Goal: Information Seeking & Learning: Learn about a topic

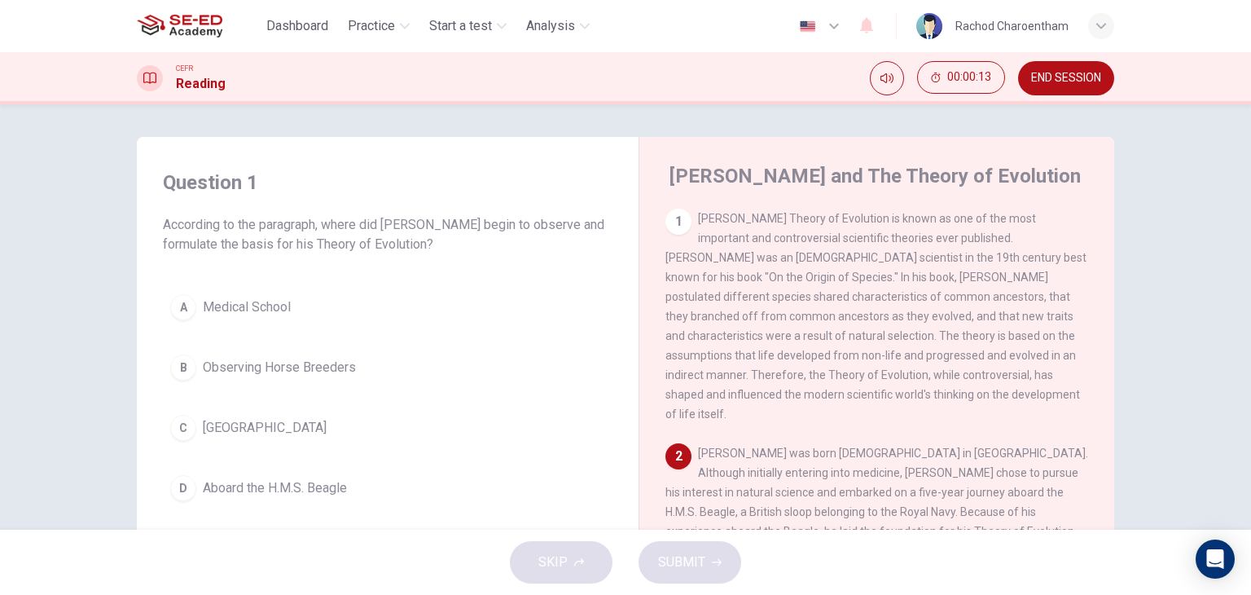
drag, startPoint x: 776, startPoint y: 589, endPoint x: 815, endPoint y: 632, distance: 58.3
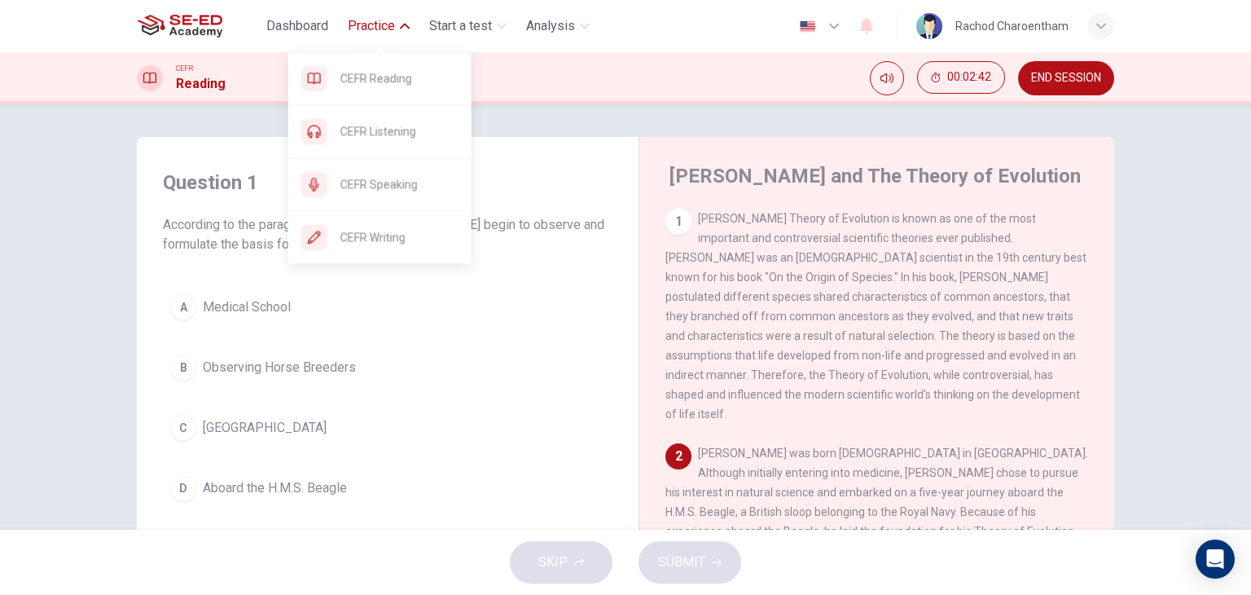
click at [367, 33] on span "Practice" at bounding box center [371, 26] width 47 height 20
click at [388, 20] on span "Practice" at bounding box center [371, 26] width 47 height 20
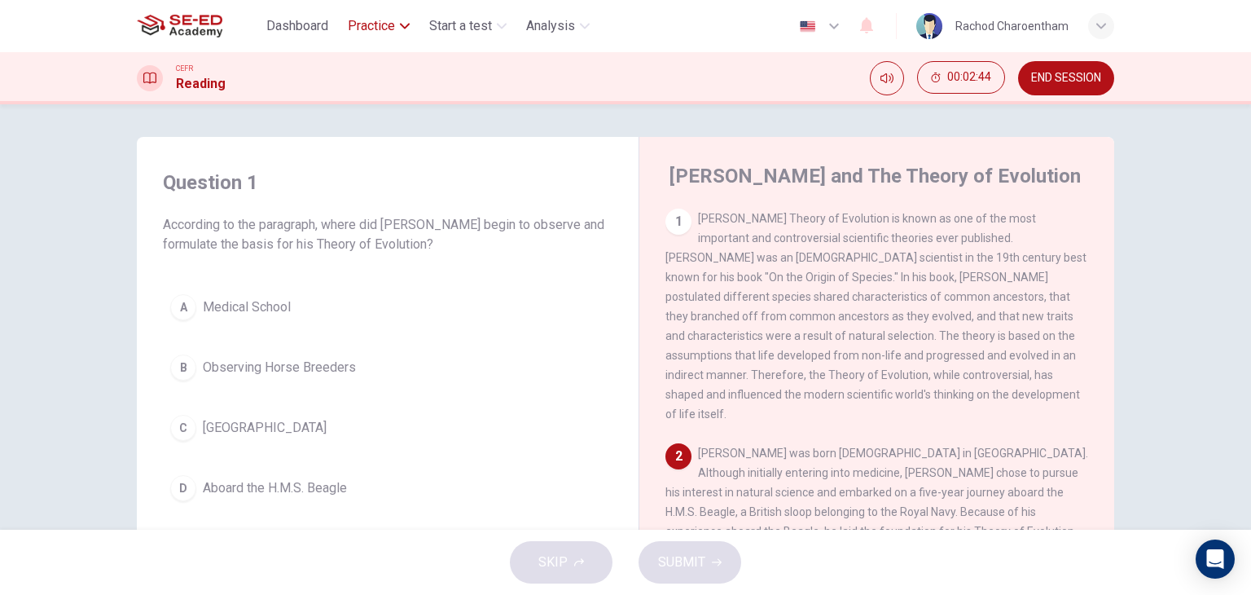
click at [388, 20] on span "Practice" at bounding box center [371, 26] width 47 height 20
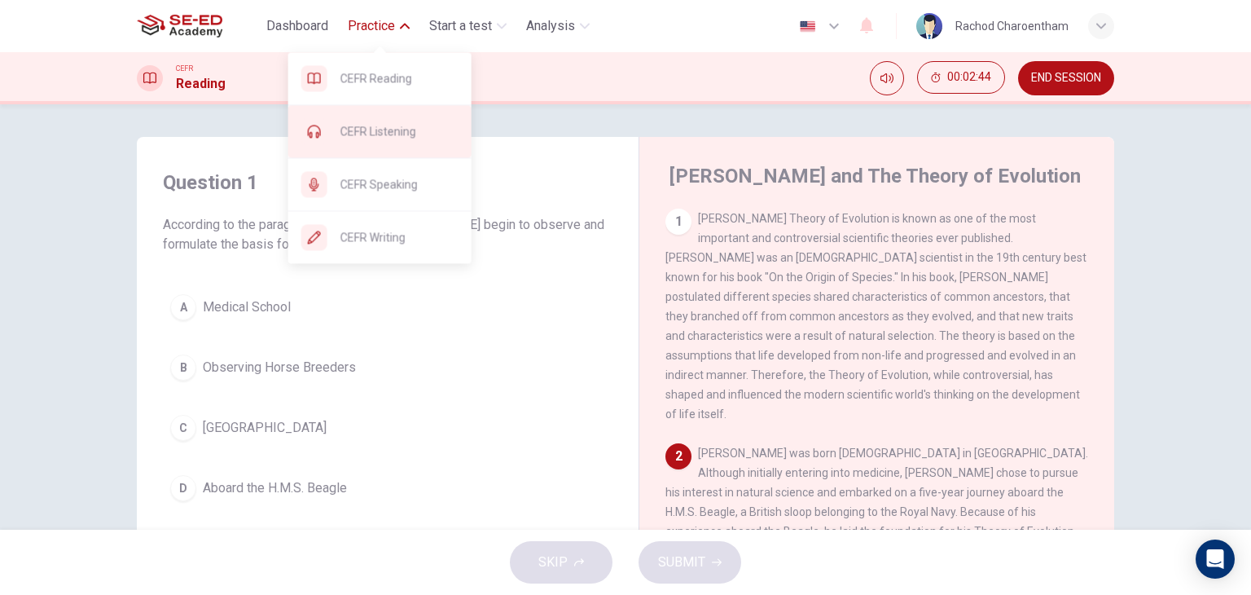
click at [351, 132] on span "CEFR Listening" at bounding box center [400, 131] width 118 height 20
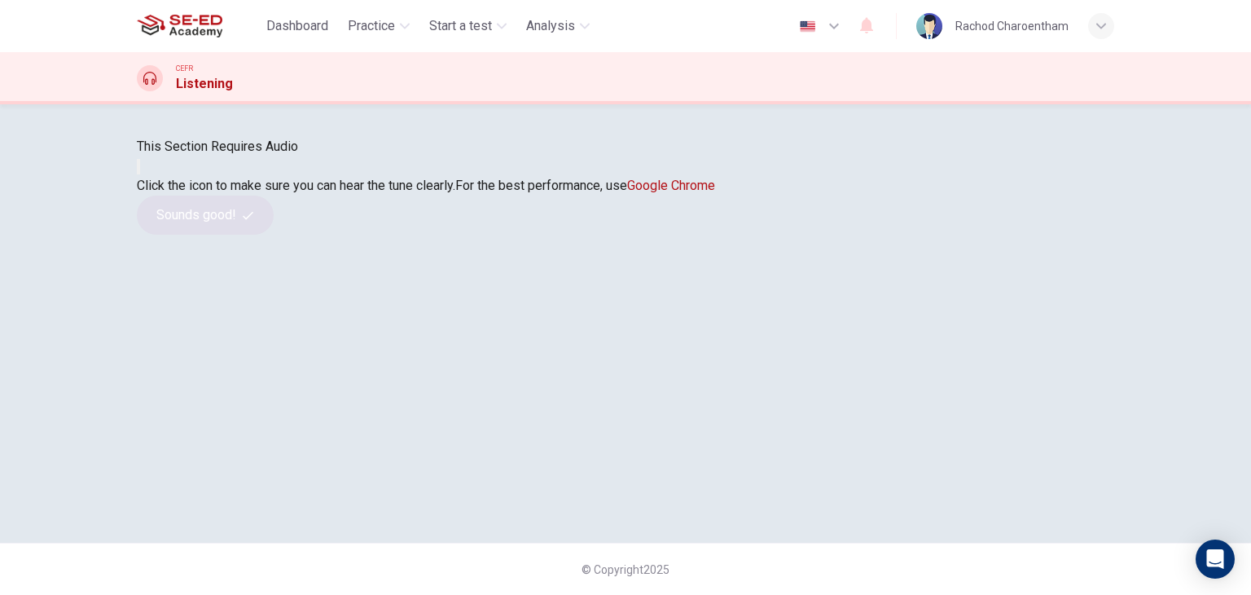
click at [138, 170] on icon "button" at bounding box center [138, 170] width 0 height 0
click at [140, 174] on button "button" at bounding box center [138, 166] width 3 height 15
click at [274, 235] on button "Sounds good!" at bounding box center [205, 215] width 137 height 39
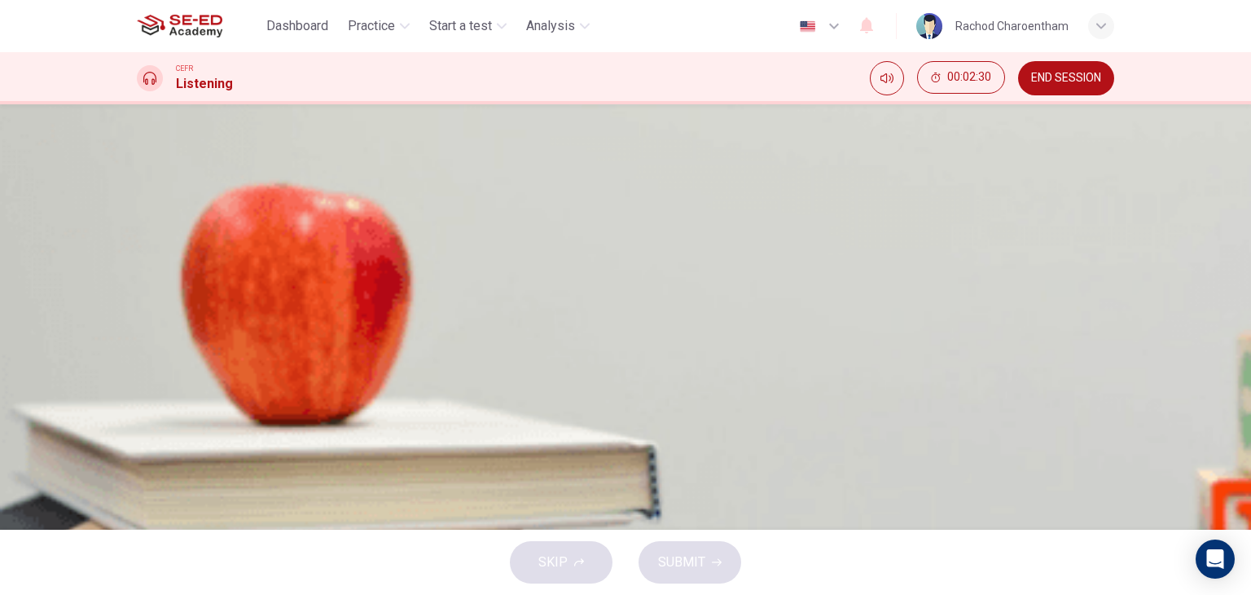
click at [153, 431] on icon "button" at bounding box center [148, 441] width 17 height 20
click at [137, 438] on span at bounding box center [137, 438] width 0 height 0
click at [140, 420] on button "button" at bounding box center [138, 427] width 3 height 15
click at [306, 265] on span "To join the bicycle club" at bounding box center [241, 255] width 129 height 20
click at [691, 560] on span "SUBMIT" at bounding box center [681, 562] width 47 height 23
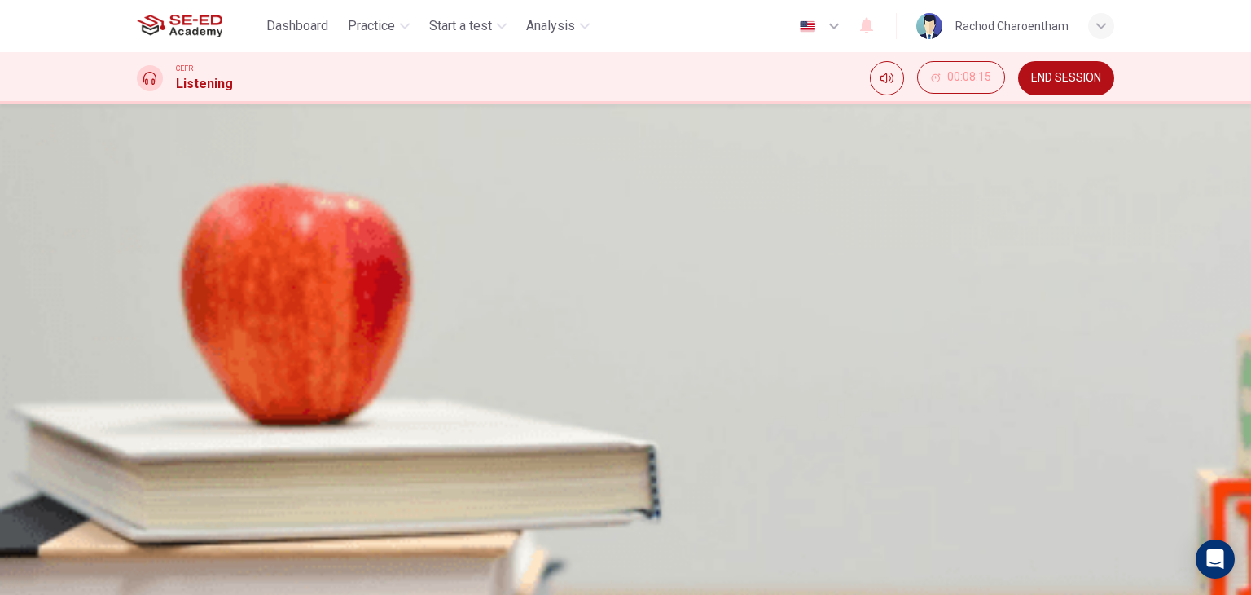
scroll to position [81, 0]
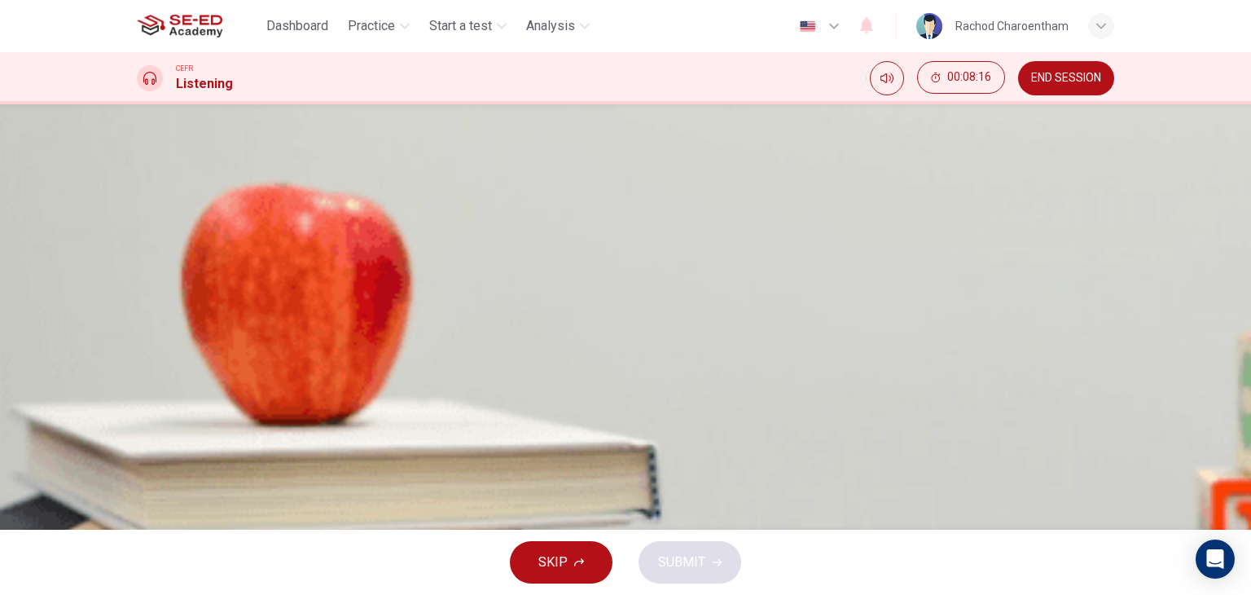
scroll to position [0, 0]
click at [138, 431] on icon "button" at bounding box center [138, 431] width 0 height 0
click at [422, 376] on span "The bicycle club's office is being renovated" at bounding box center [299, 374] width 245 height 20
click at [662, 565] on span "SUBMIT" at bounding box center [681, 562] width 47 height 23
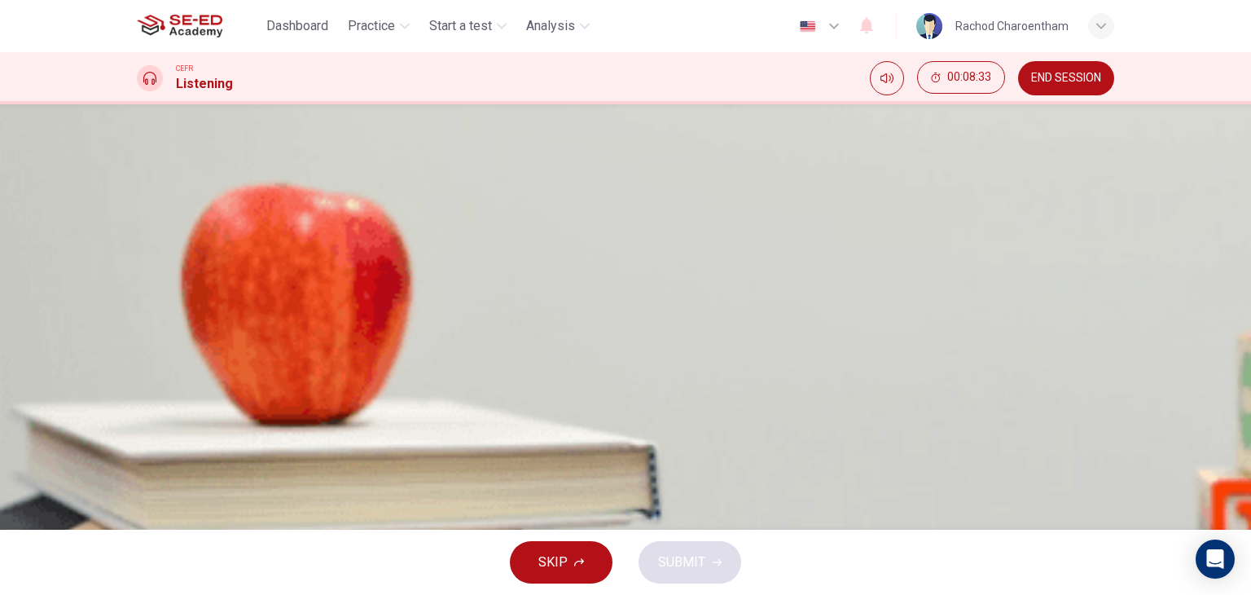
scroll to position [0, 0]
click at [468, 346] on span "Outdoor activities clubs, like hiking or rock climbing" at bounding box center [323, 337] width 292 height 20
click at [670, 551] on span "SUBMIT" at bounding box center [681, 562] width 47 height 23
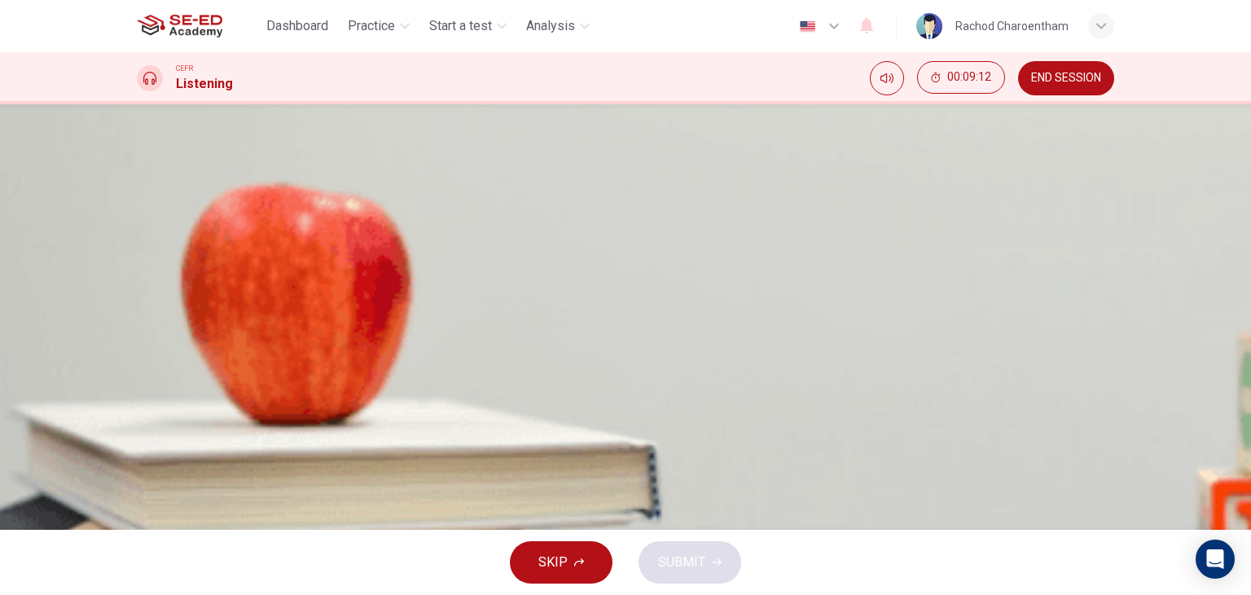
click at [277, 387] on span "Get better grades" at bounding box center [227, 377] width 100 height 20
click at [690, 563] on span "SUBMIT" at bounding box center [681, 562] width 47 height 23
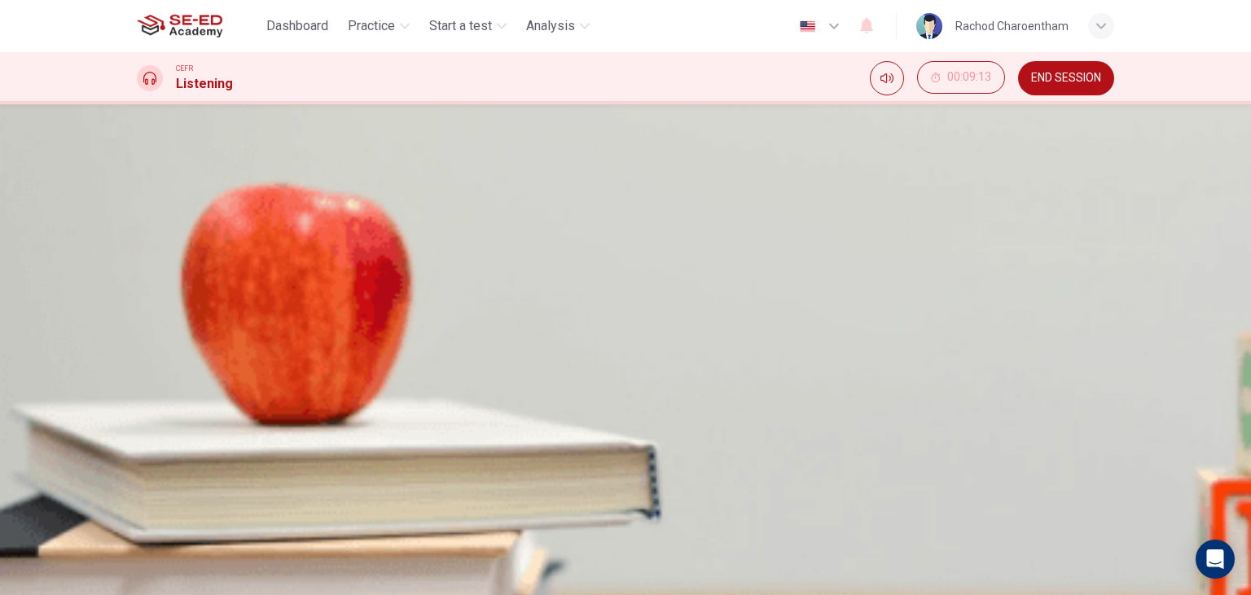
type input "80"
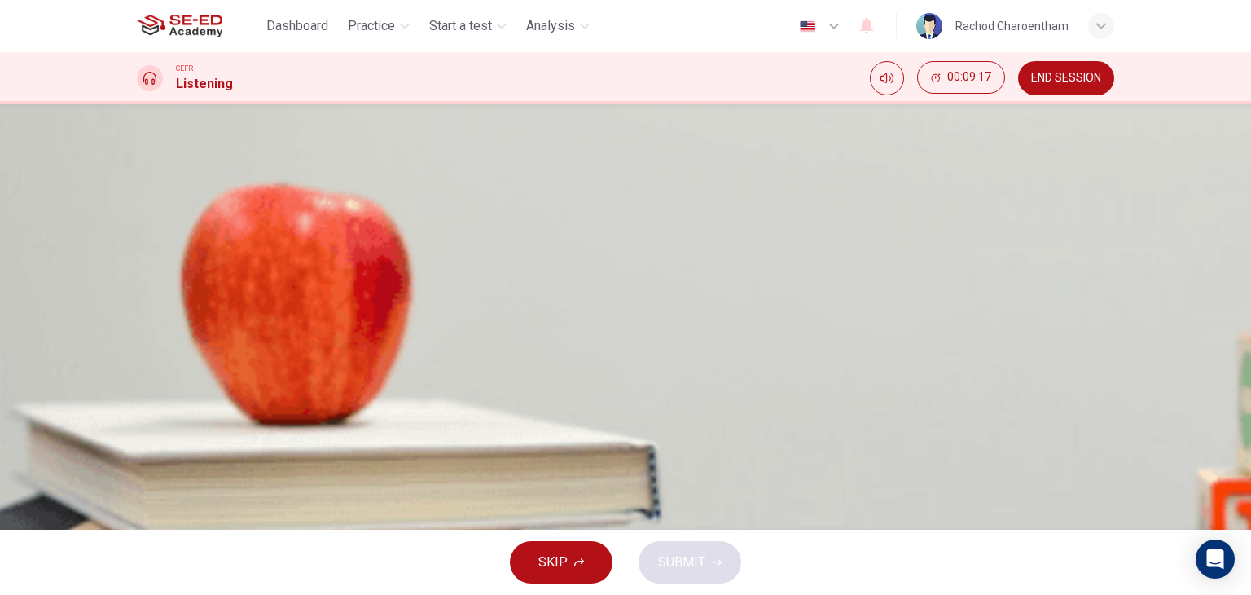
click at [157, 255] on icon "button" at bounding box center [148, 245] width 17 height 20
type input "0"
click at [307, 406] on span "The student is nervous" at bounding box center [242, 399] width 130 height 20
click at [714, 569] on button "SUBMIT" at bounding box center [690, 562] width 103 height 42
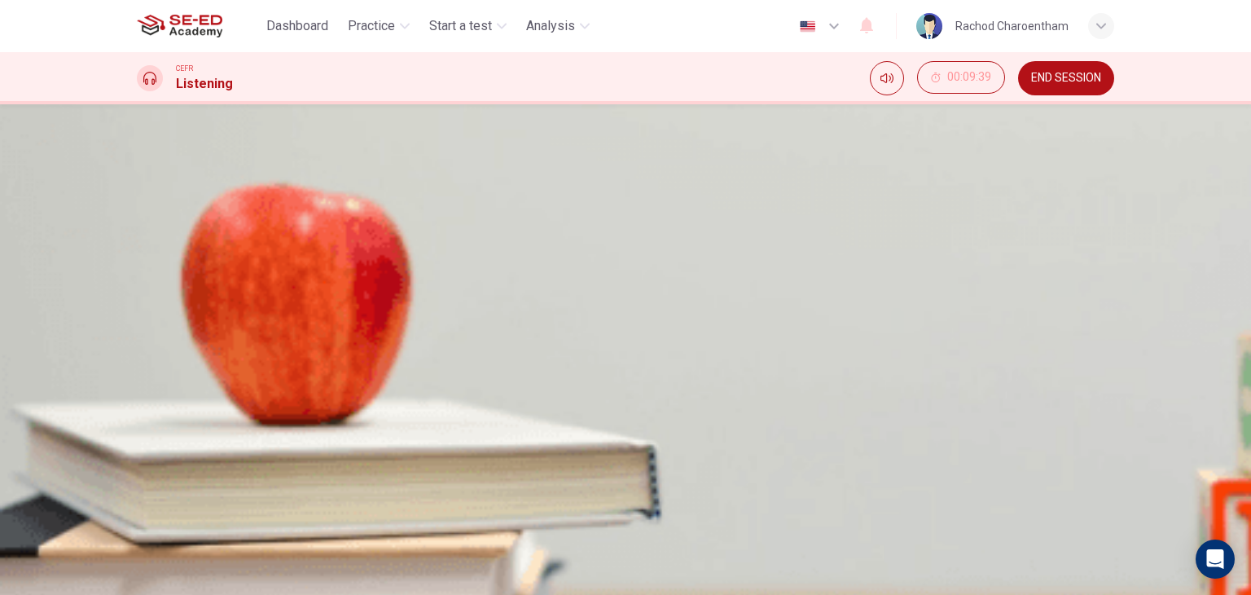
type input "80"
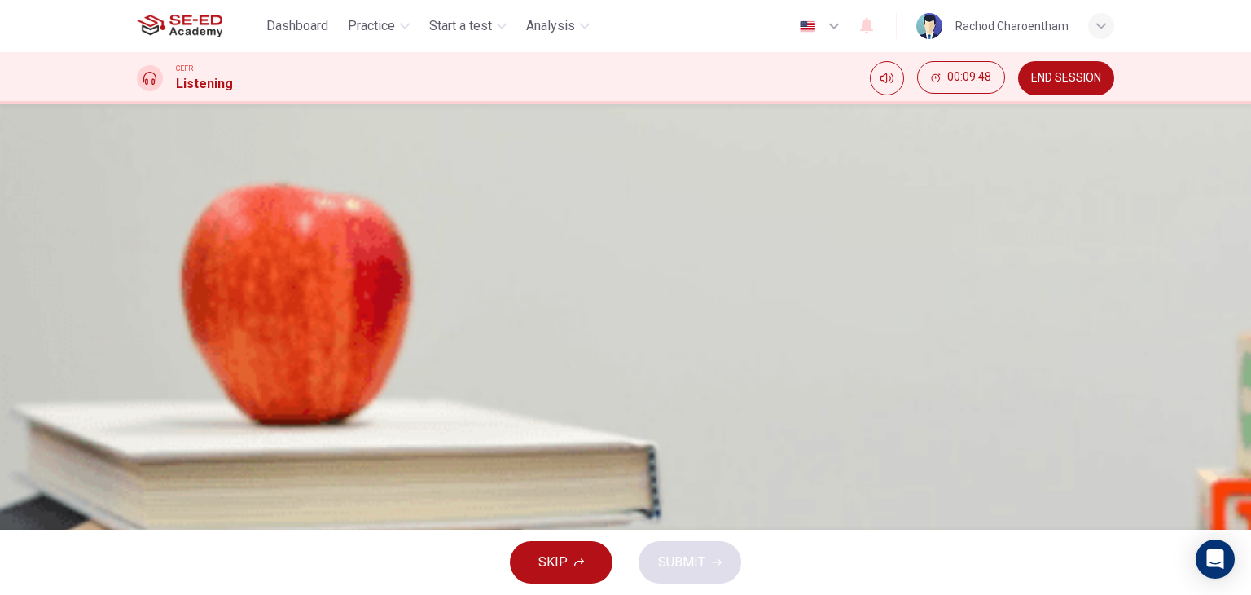
click at [140, 418] on button "button" at bounding box center [138, 425] width 3 height 15
click at [137, 437] on span at bounding box center [137, 437] width 0 height 0
click at [140, 418] on button "button" at bounding box center [138, 425] width 3 height 15
click at [138, 472] on icon "Click to see the audio transcription" at bounding box center [138, 472] width 0 height 0
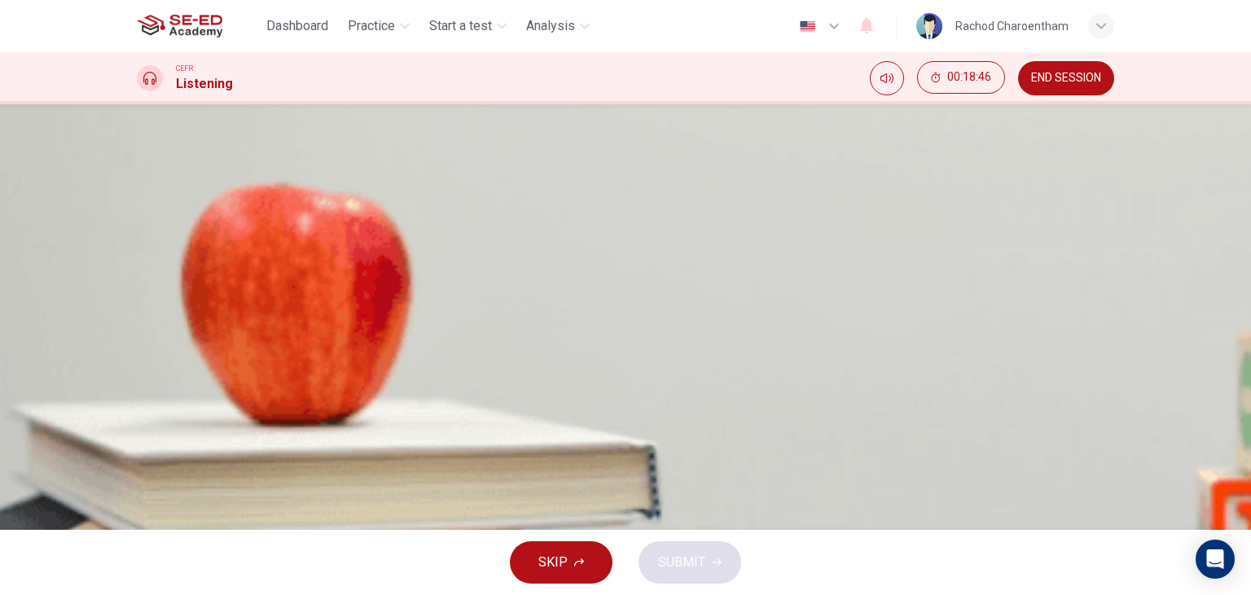
click at [156, 472] on icon "Click to see the audio transcription" at bounding box center [147, 482] width 18 height 20
drag, startPoint x: 626, startPoint y: 291, endPoint x: 702, endPoint y: 291, distance: 75.8
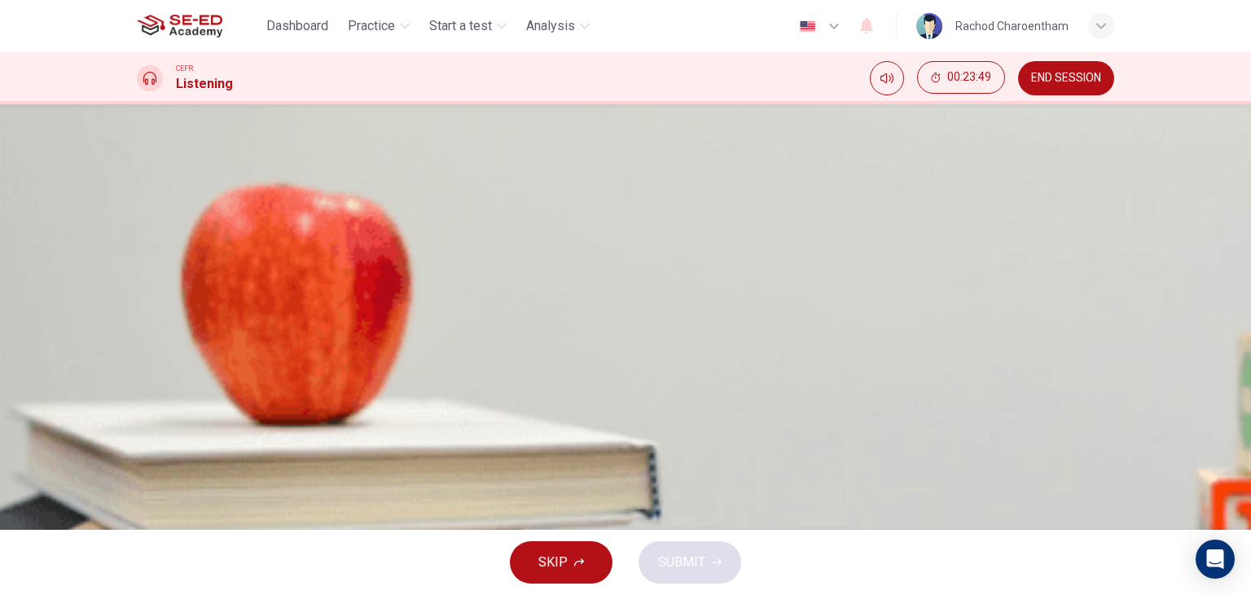
click at [140, 418] on button "button" at bounding box center [138, 425] width 3 height 15
click at [391, 345] on span "Materials cost less than they used to." at bounding box center [284, 335] width 214 height 20
click at [654, 569] on button "SUBMIT" at bounding box center [690, 562] width 103 height 42
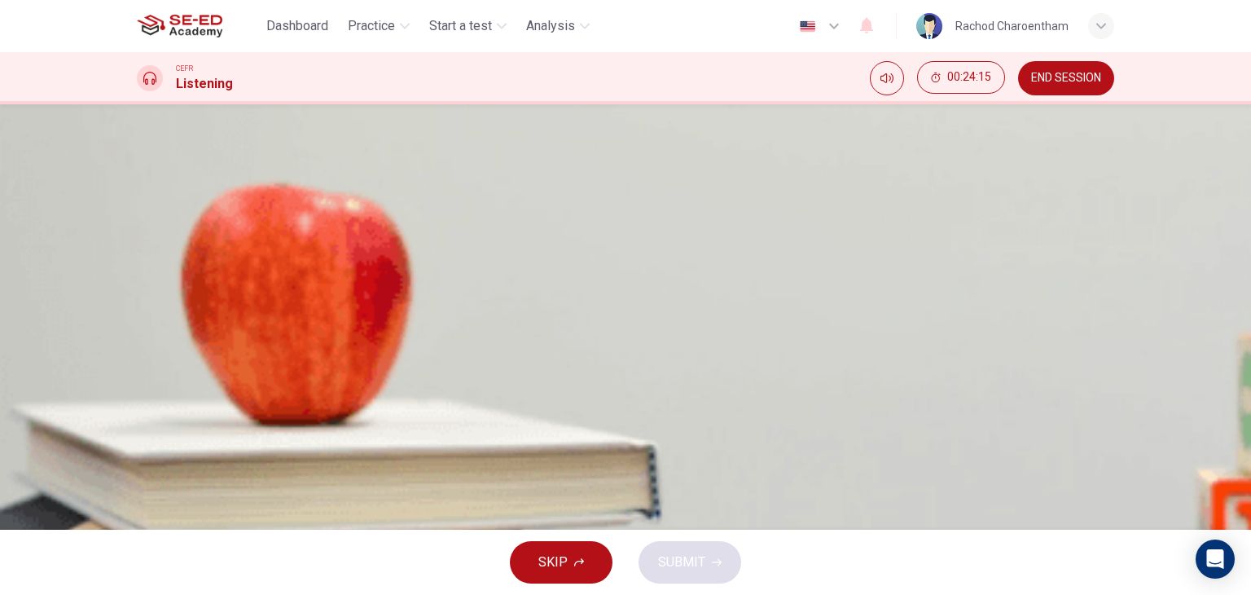
click at [380, 345] on span "A large amount of paint was wasted" at bounding box center [279, 335] width 204 height 20
click at [657, 571] on button "SUBMIT" at bounding box center [690, 562] width 103 height 42
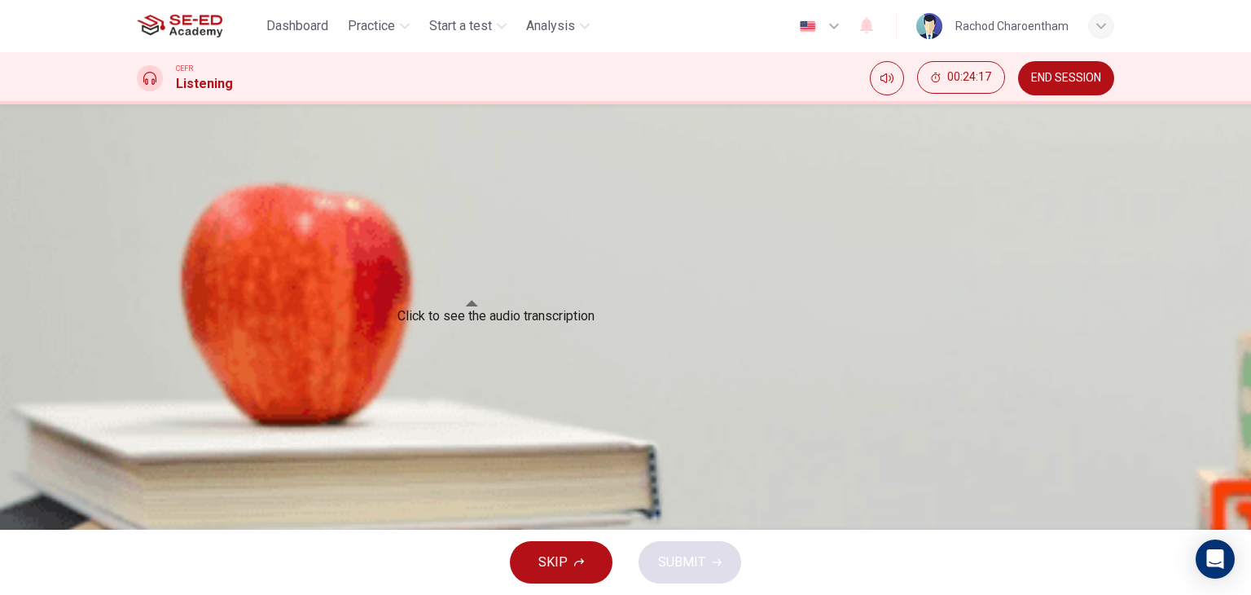
click at [140, 460] on button "Click to see the audio transcription" at bounding box center [138, 467] width 3 height 15
click at [455, 345] on span "It’s better to overestimate than to underestimate." at bounding box center [316, 335] width 278 height 20
click at [723, 572] on button "SUBMIT" at bounding box center [690, 562] width 103 height 42
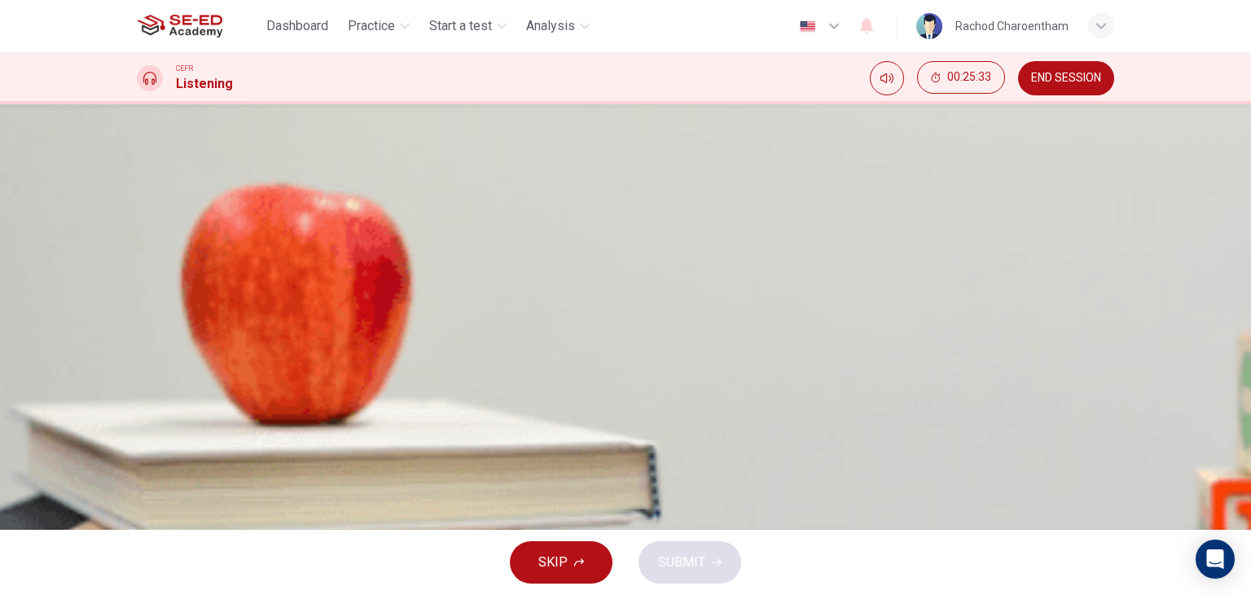
click at [420, 304] on span "It paints people’s houses without payment." at bounding box center [298, 294] width 243 height 20
click at [700, 569] on span "SUBMIT" at bounding box center [681, 562] width 47 height 23
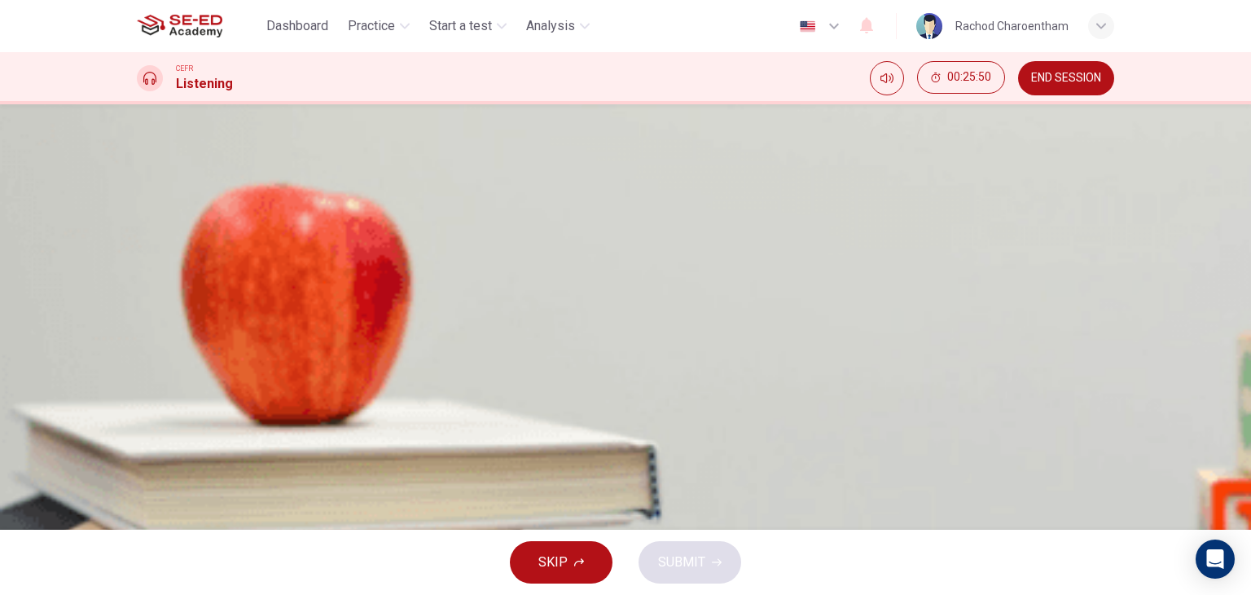
click at [374, 345] on span "Test the colour before buying a lot." at bounding box center [275, 335] width 197 height 20
click at [309, 415] on span "Use water-based paint." at bounding box center [243, 405] width 132 height 20
drag, startPoint x: 683, startPoint y: 566, endPoint x: 715, endPoint y: 547, distance: 37.6
click at [684, 570] on span "SUBMIT" at bounding box center [681, 562] width 47 height 23
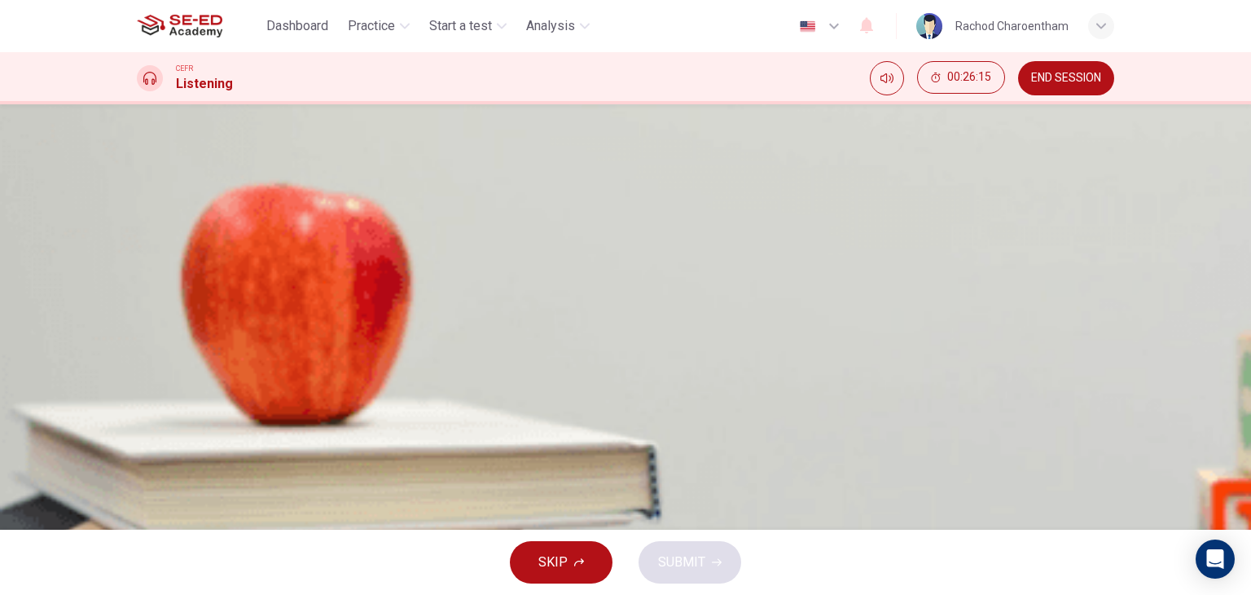
click at [469, 385] on span "Use decorators’ soap to remove grease from walls." at bounding box center [323, 376] width 292 height 20
click at [368, 415] on span "Wash dirty walls with warm water." at bounding box center [272, 405] width 191 height 20
click at [687, 560] on span "SUBMIT" at bounding box center [681, 562] width 47 height 23
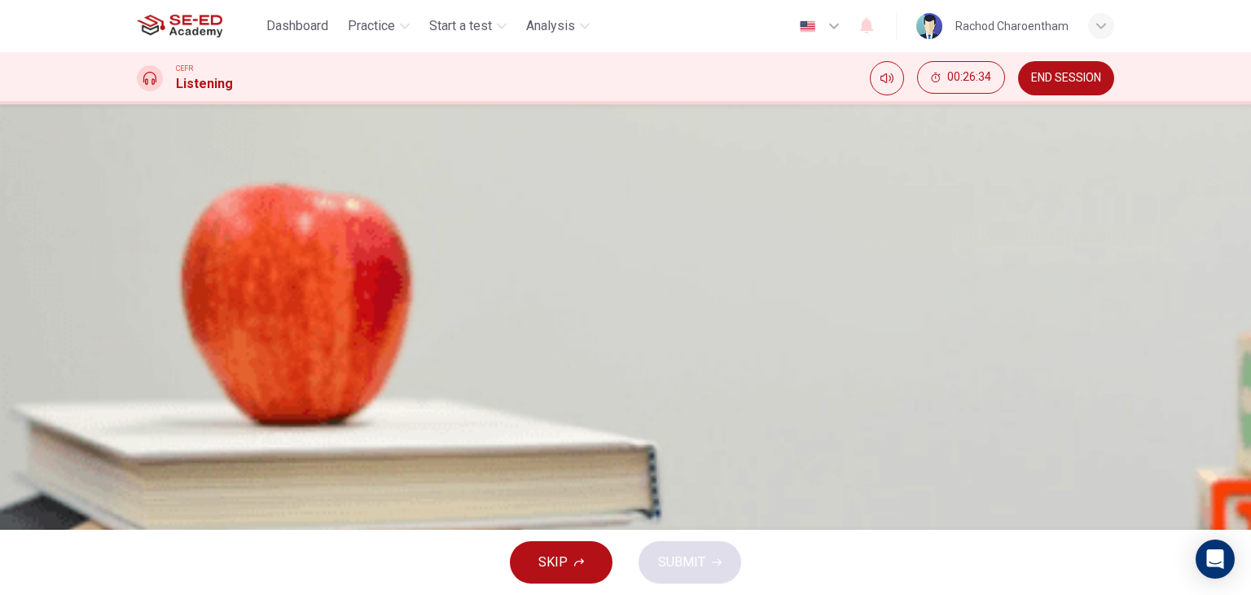
click at [338, 385] on span "Use a roller with a short pile." at bounding box center [257, 376] width 161 height 20
click at [336, 345] on span "Wash brushes in cold water." at bounding box center [256, 335] width 159 height 20
click at [687, 566] on span "SUBMIT" at bounding box center [681, 562] width 47 height 23
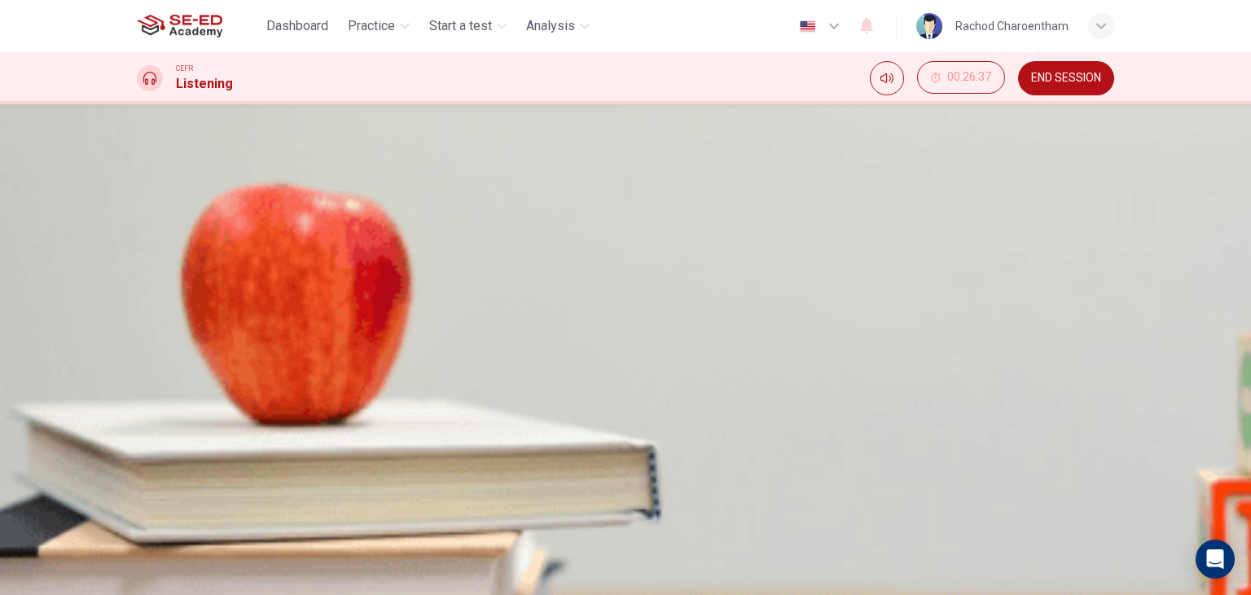
type input "99"
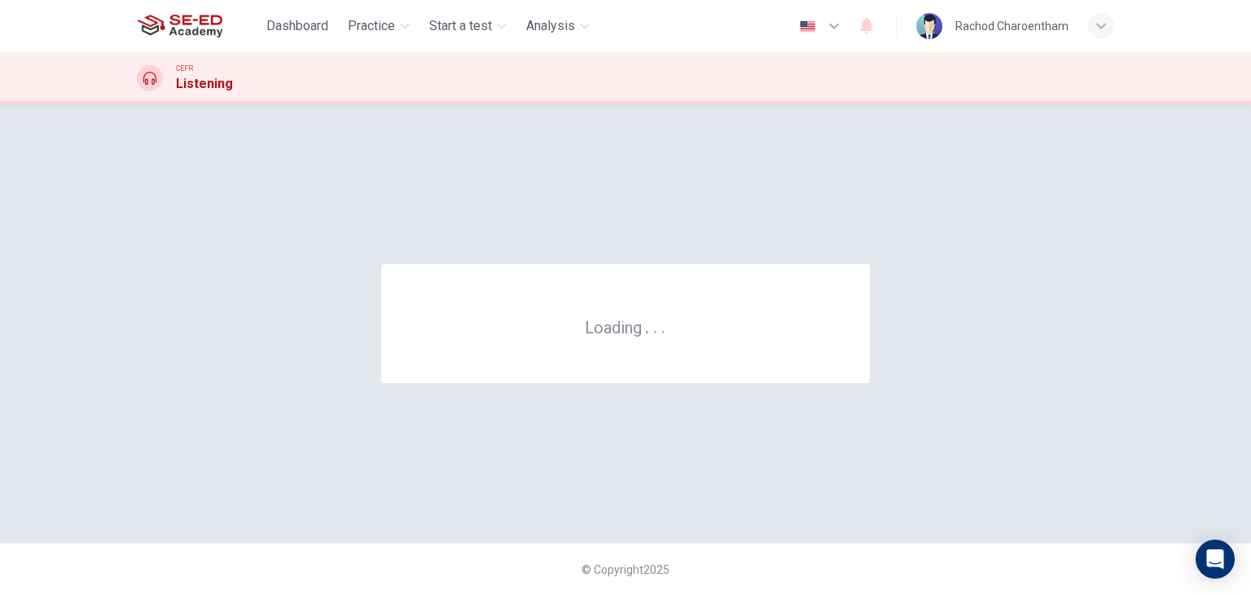
scroll to position [0, 0]
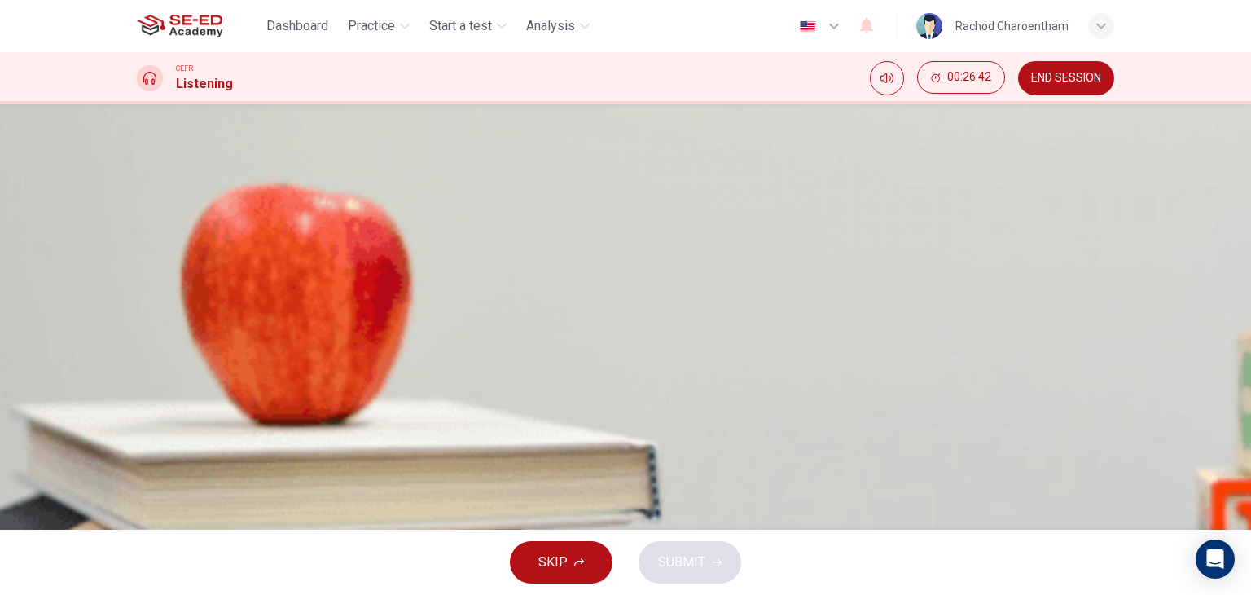
click at [138, 431] on icon "button" at bounding box center [138, 431] width 0 height 0
drag, startPoint x: 212, startPoint y: 284, endPoint x: 172, endPoint y: 284, distance: 39.9
click at [172, 417] on div "02m 30s" at bounding box center [626, 458] width 978 height 83
drag, startPoint x: 199, startPoint y: 286, endPoint x: 179, endPoint y: 284, distance: 19.7
click at [137, 438] on span at bounding box center [137, 438] width 0 height 0
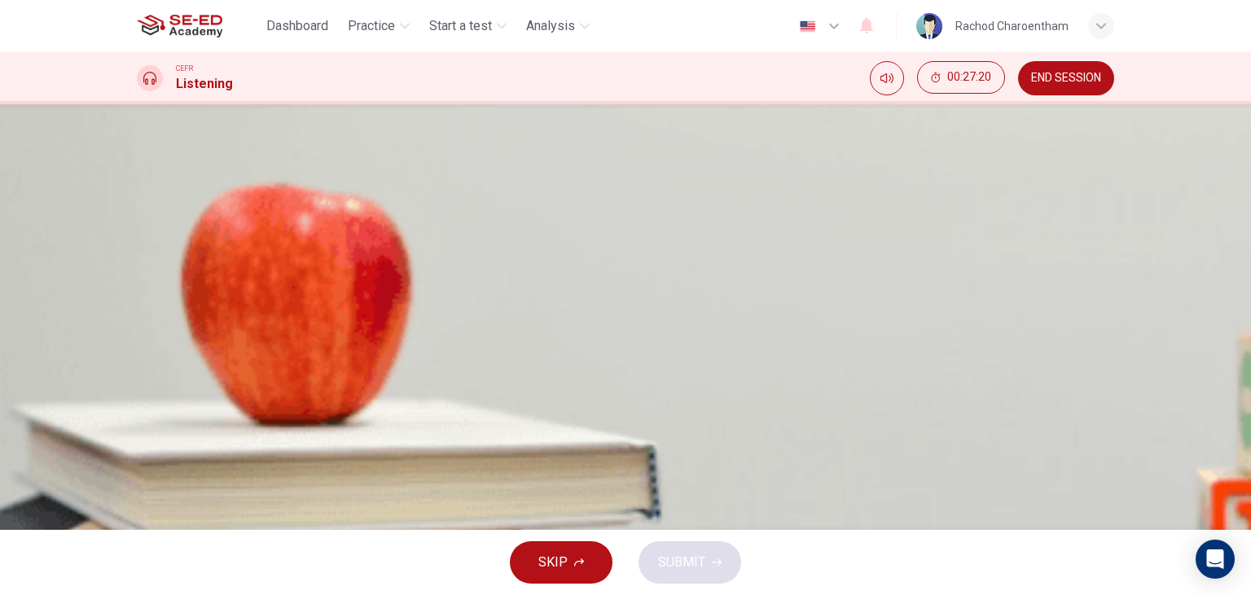
click at [138, 431] on icon "button" at bounding box center [138, 431] width 0 height 0
click at [256, 399] on span "Listen to this clip about Course Registration before answering the questions:" at bounding box center [355, 406] width 437 height 15
click at [138, 431] on icon "button" at bounding box center [138, 431] width 0 height 0
click at [147, 431] on icon "button" at bounding box center [148, 441] width 17 height 20
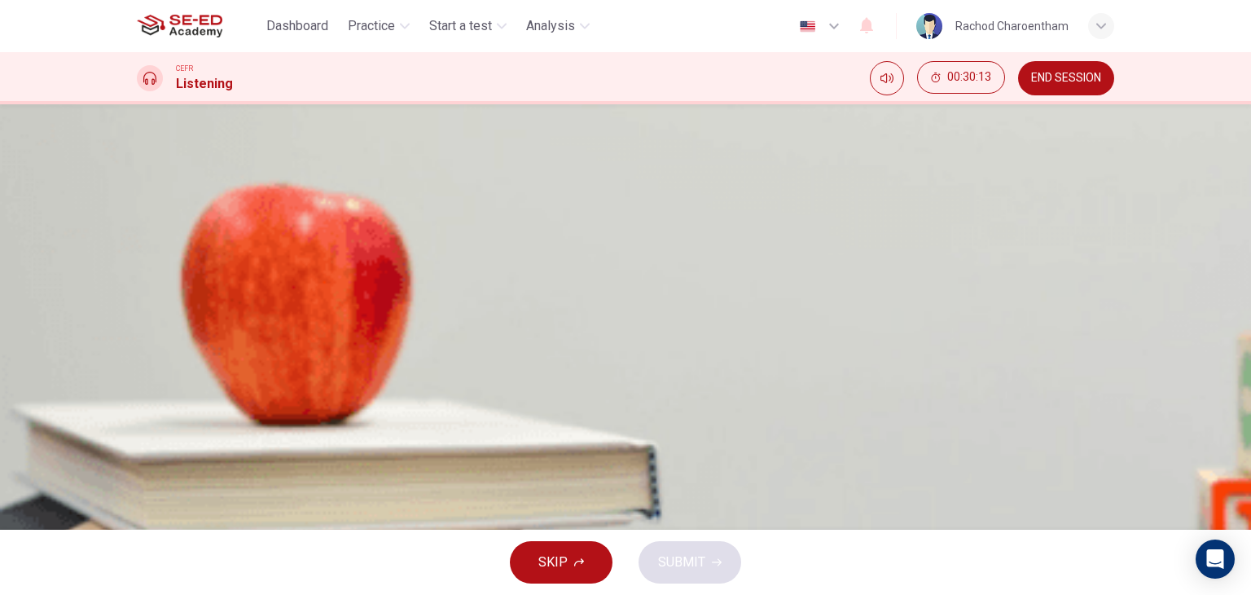
type input "7"
click at [429, 265] on span "She wants to try her luck with the waiting list" at bounding box center [303, 255] width 253 height 20
click at [685, 573] on span "SUBMIT" at bounding box center [681, 562] width 47 height 23
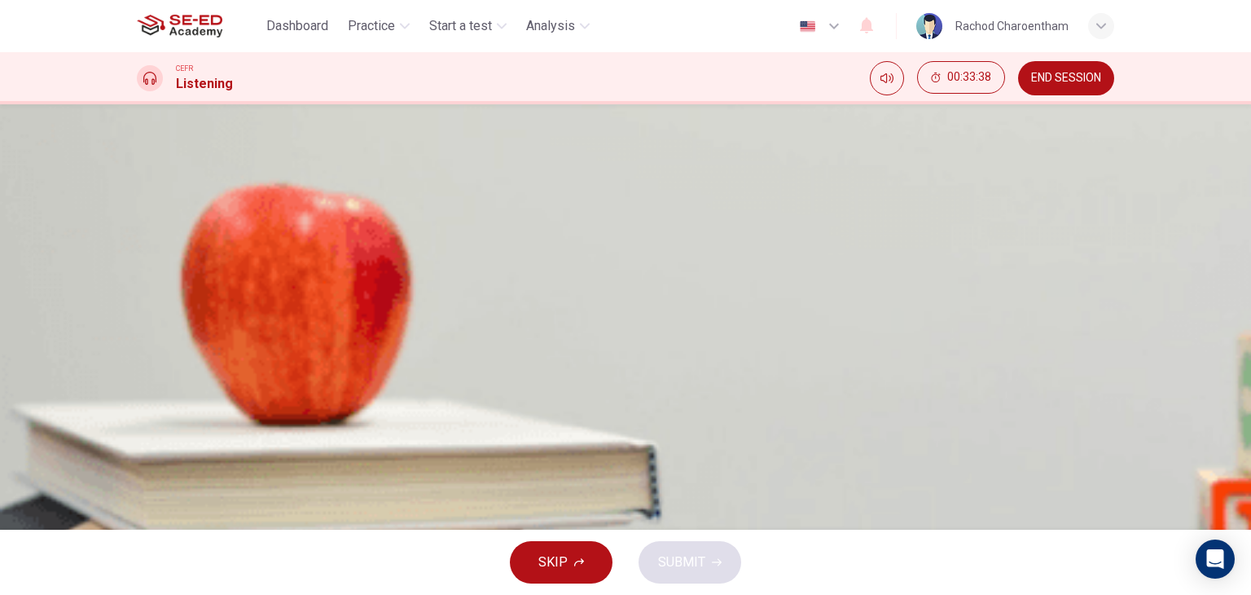
click at [285, 265] on span "Teacher availability" at bounding box center [231, 255] width 108 height 20
click at [683, 563] on span "SUBMIT" at bounding box center [681, 562] width 47 height 23
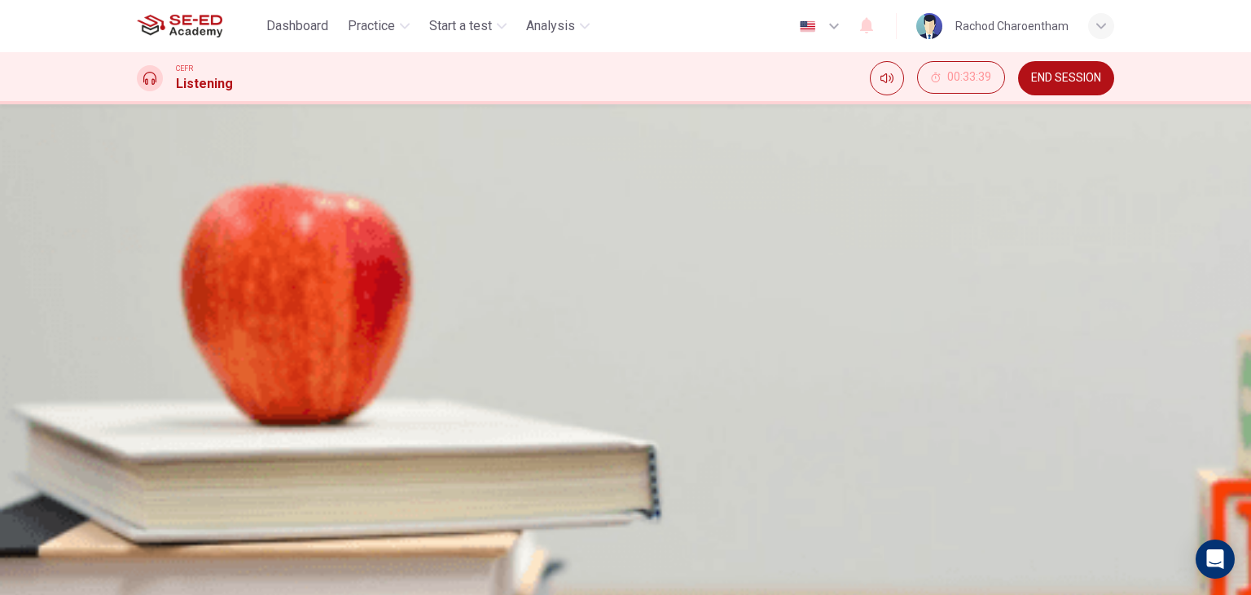
click at [730, 264] on div "A Teacher availability B Classroom availability C Student interest D Financial …" at bounding box center [626, 249] width 978 height 29
click at [140, 328] on button "Click to see the audio transcription" at bounding box center [138, 335] width 3 height 15
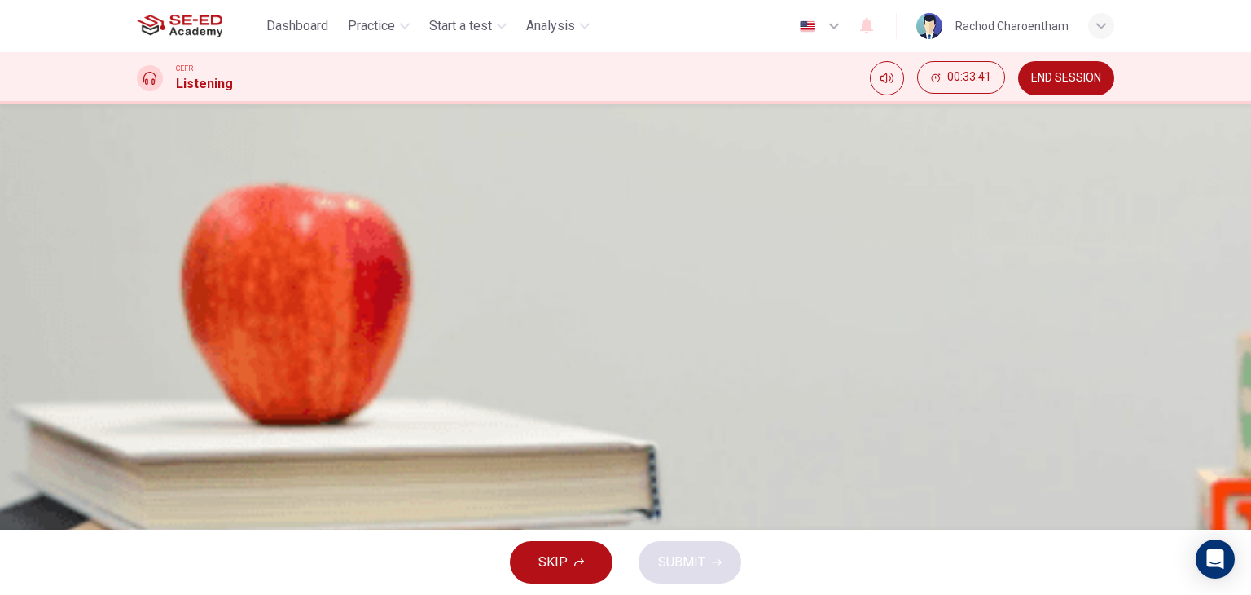
click at [138, 473] on icon "Click to see the audio transcription" at bounding box center [138, 473] width 0 height 0
drag, startPoint x: 658, startPoint y: 262, endPoint x: 746, endPoint y: 255, distance: 88.2
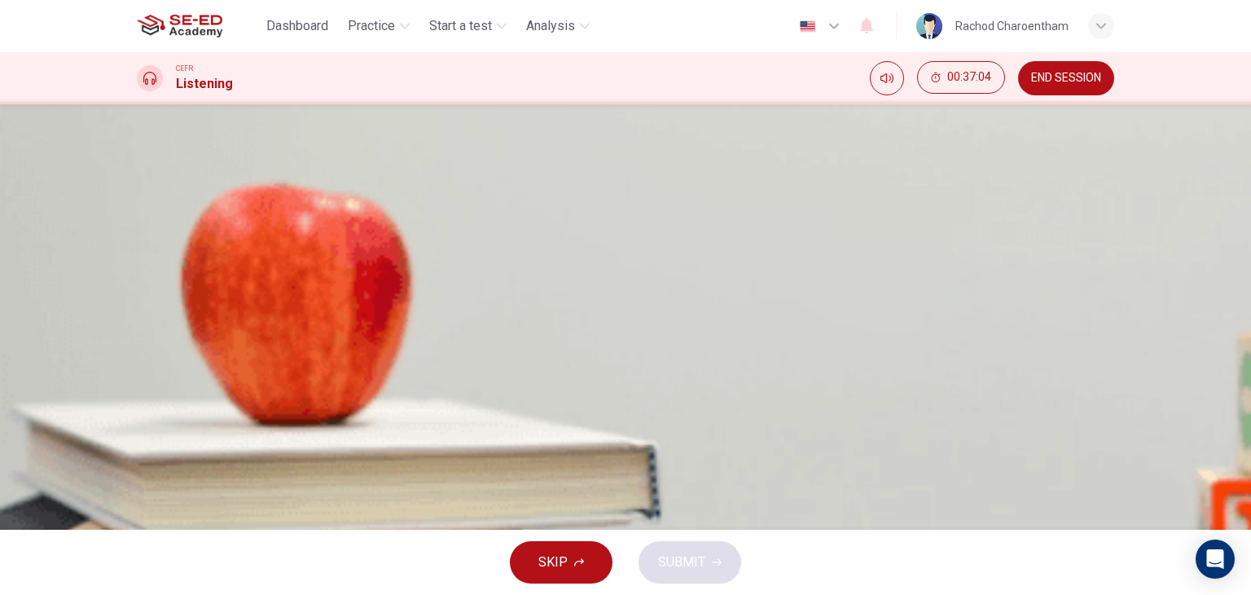
click at [568, 306] on span "Her chances are bad because a lot of students are already on the list" at bounding box center [372, 296] width 391 height 20
click at [675, 574] on button "SUBMIT" at bounding box center [690, 562] width 103 height 42
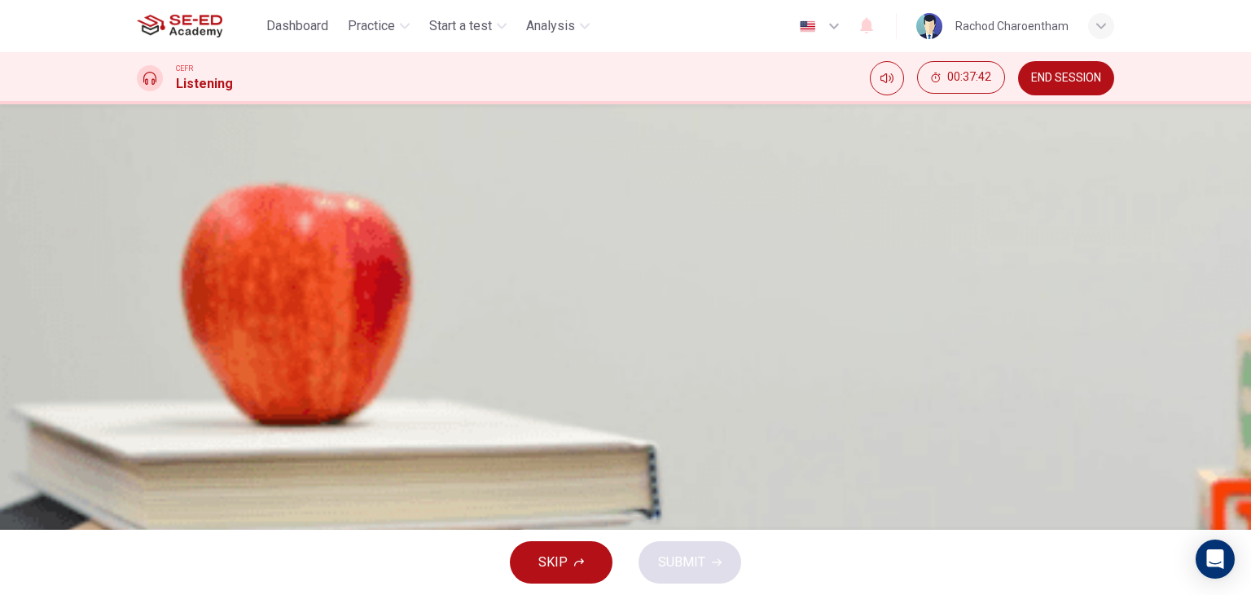
click at [138, 473] on icon "Click to see the audio transcription" at bounding box center [138, 473] width 0 height 0
click at [670, 316] on button "B She wants help with her assignments" at bounding box center [626, 295] width 978 height 41
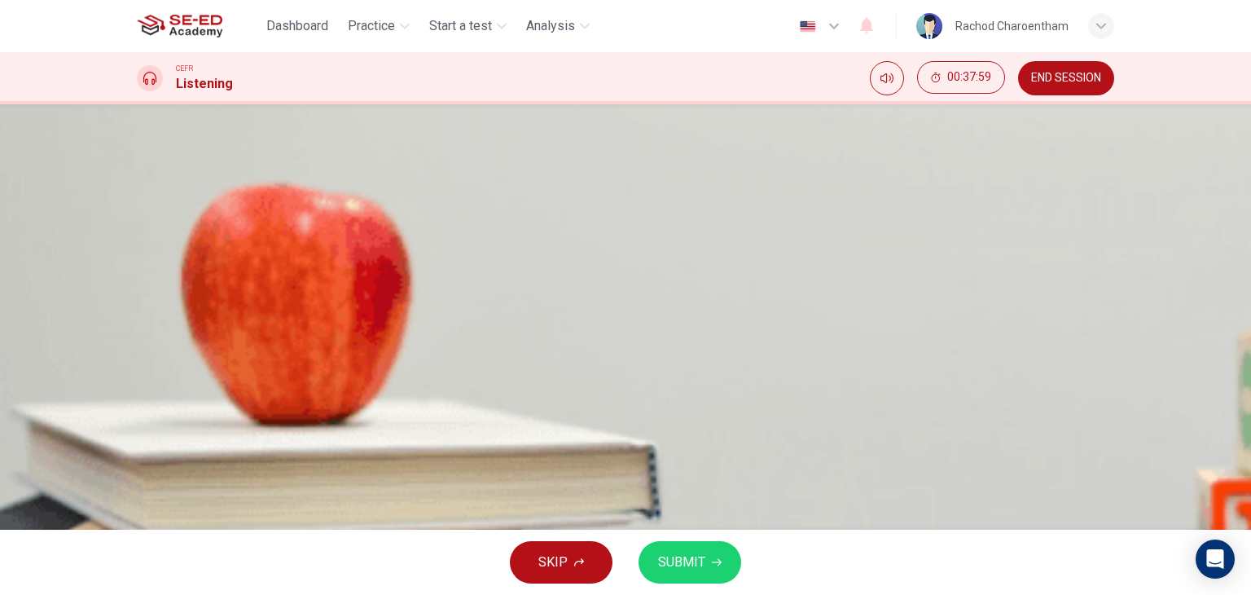
click at [697, 542] on button "SUBMIT" at bounding box center [690, 562] width 103 height 42
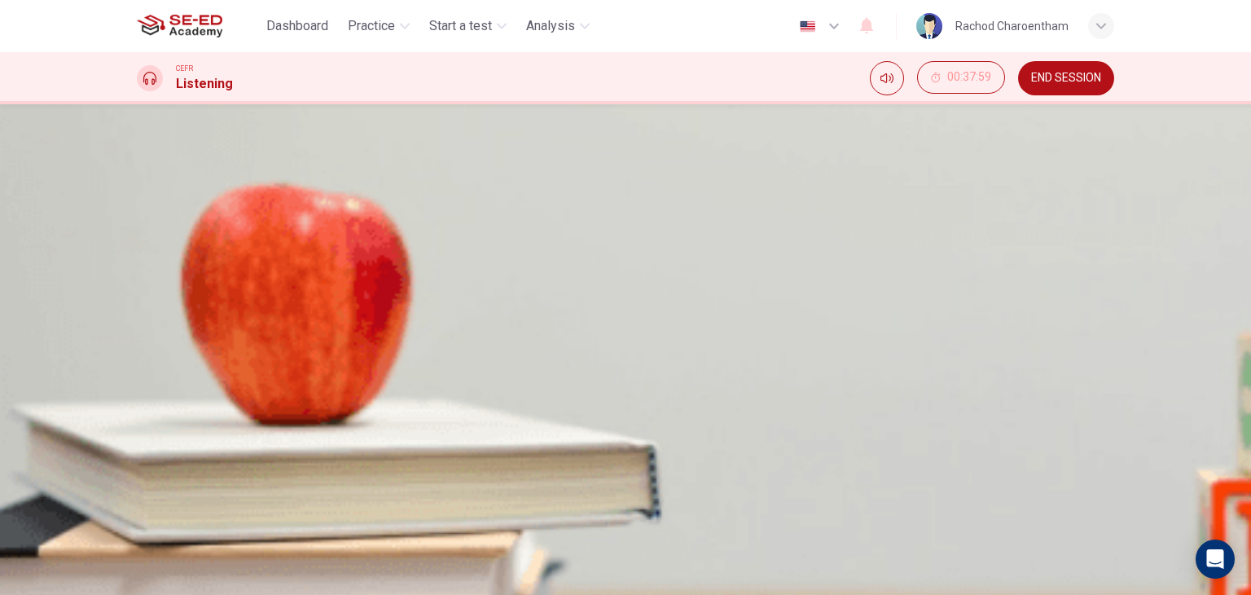
type input "7"
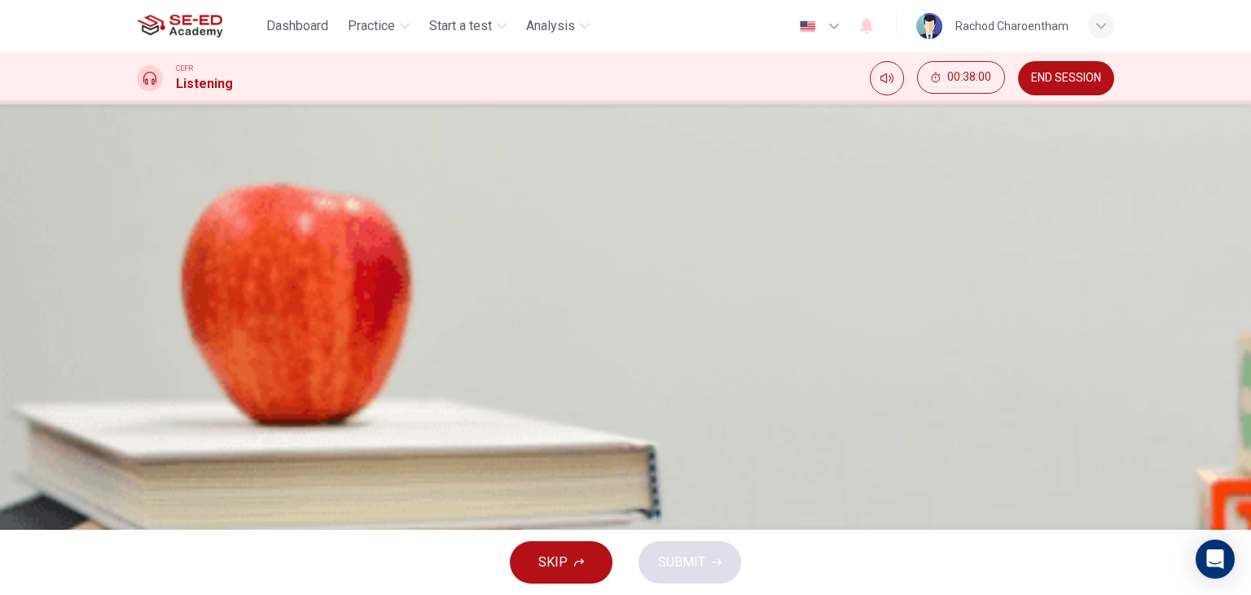
click at [140, 240] on button "button" at bounding box center [138, 231] width 3 height 15
type input "0"
click at [503, 266] on span "That she is very familiar with the way these courses work" at bounding box center [340, 276] width 327 height 20
drag, startPoint x: 692, startPoint y: 547, endPoint x: 705, endPoint y: 542, distance: 13.9
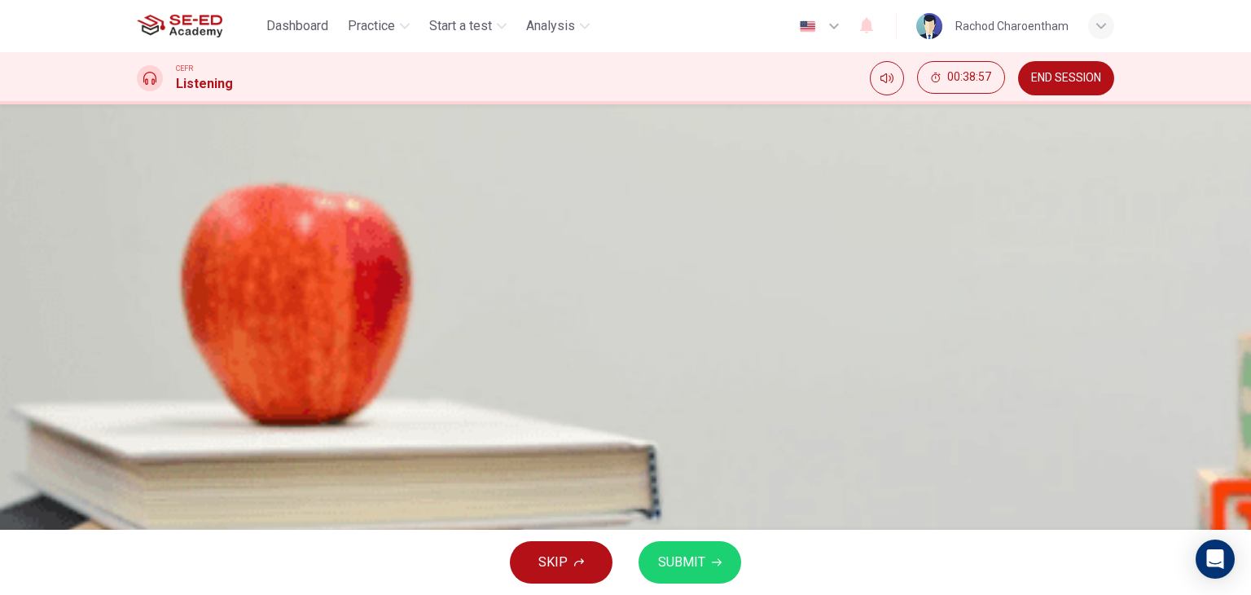
click at [702, 542] on button "SUBMIT" at bounding box center [690, 562] width 103 height 42
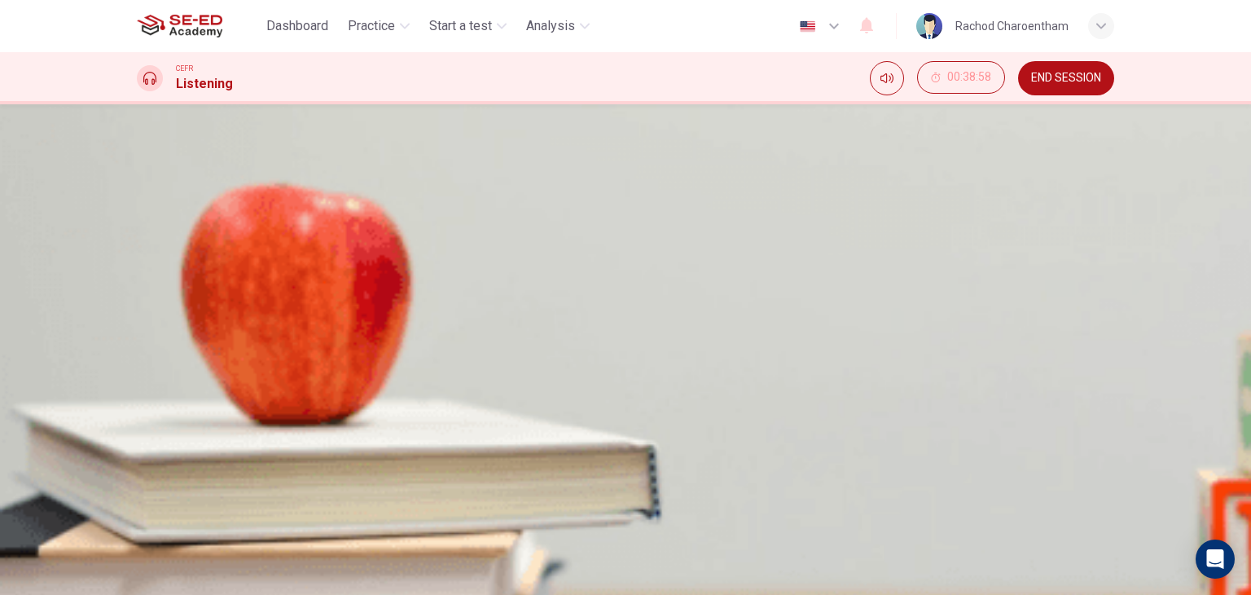
type input "7"
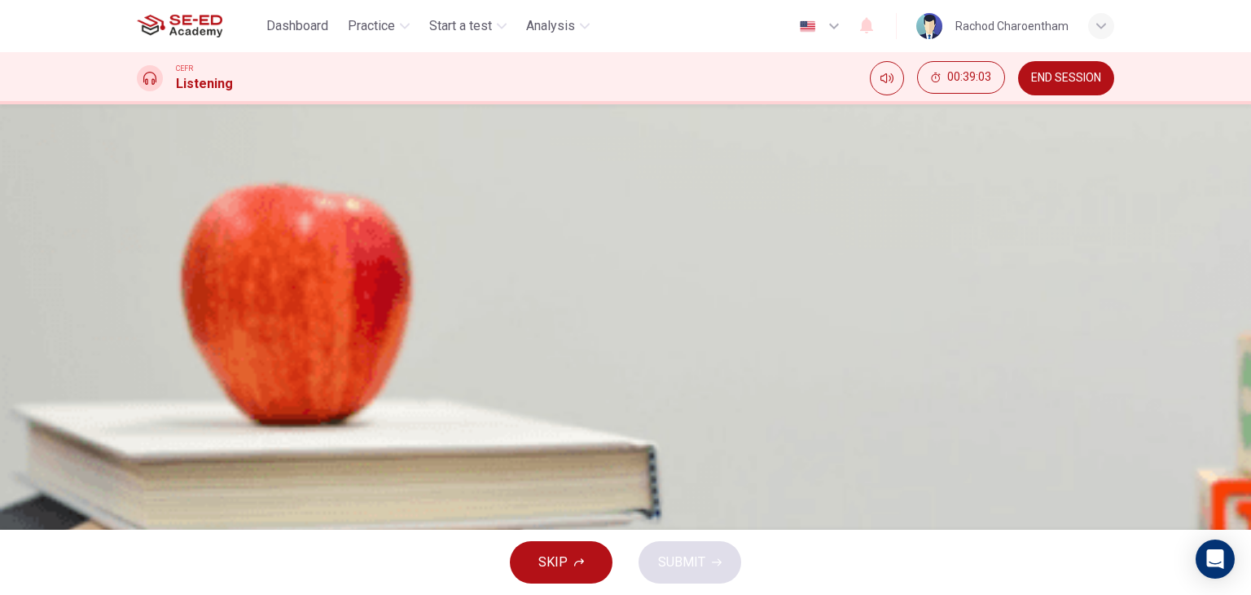
click at [140, 569] on button "button" at bounding box center [138, 576] width 3 height 15
click at [278, 307] on input at bounding box center [207, 299] width 141 height 15
type input "55"
type input "ke"
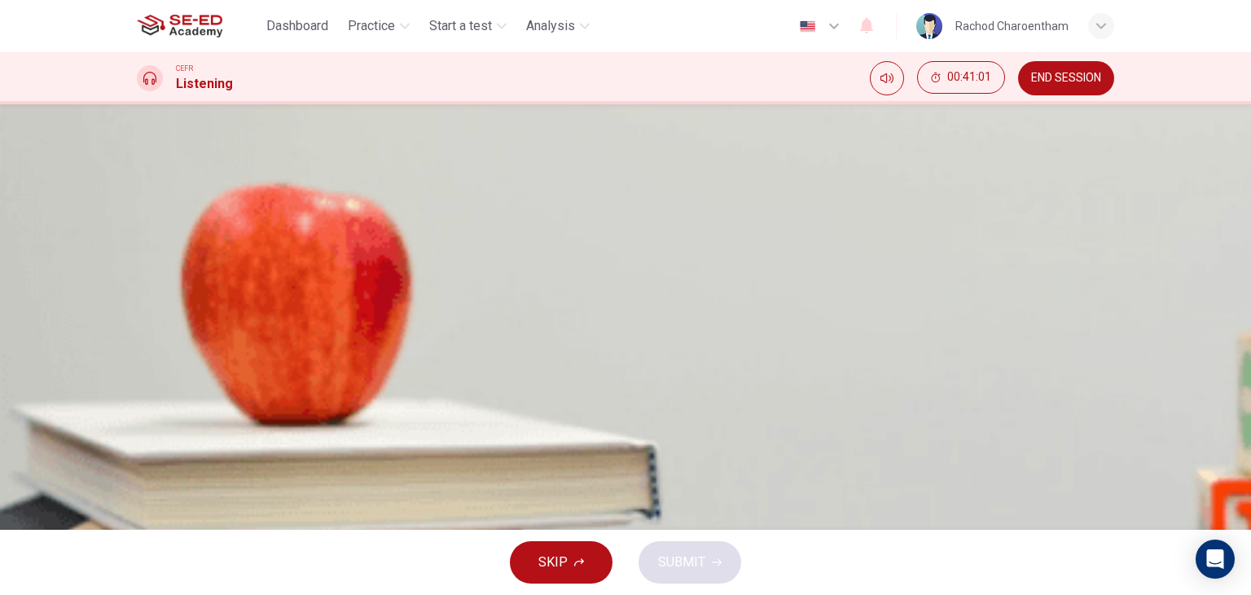
type input "56"
type input "kevin"
type input "56"
type input "kevin g"
type input "57"
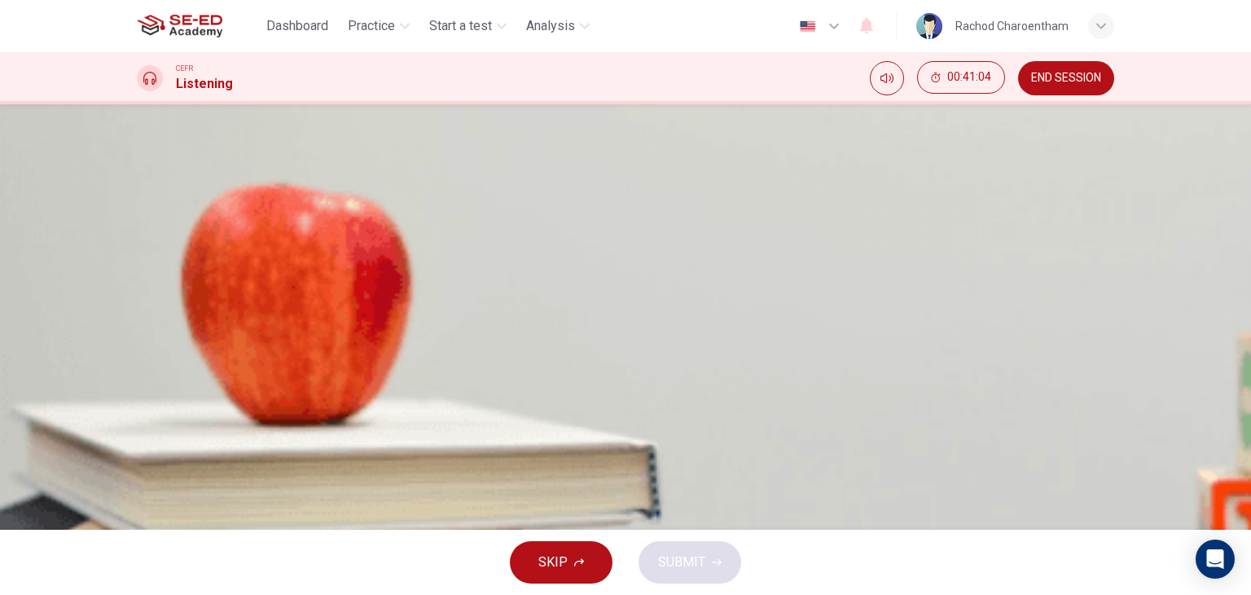
type input "kevin gree"
type input "57"
type input "kevin green"
type input "58"
type input "kevin green"
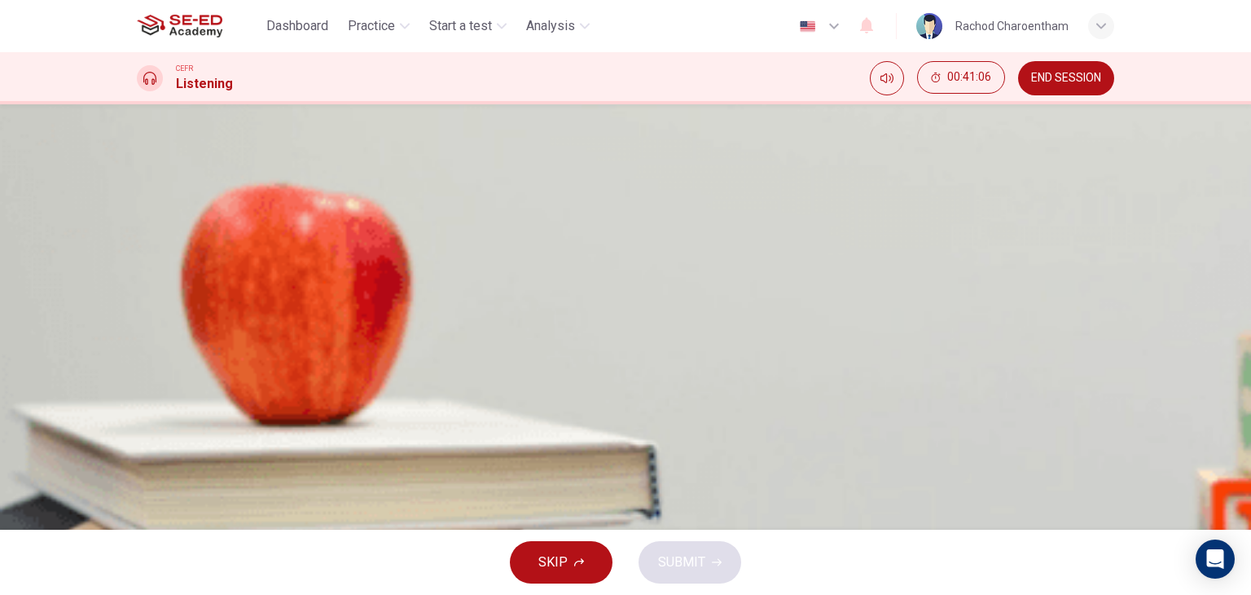
click at [278, 385] on input at bounding box center [207, 377] width 141 height 15
type input "14"
type input "59"
type input "16"
type input "59"
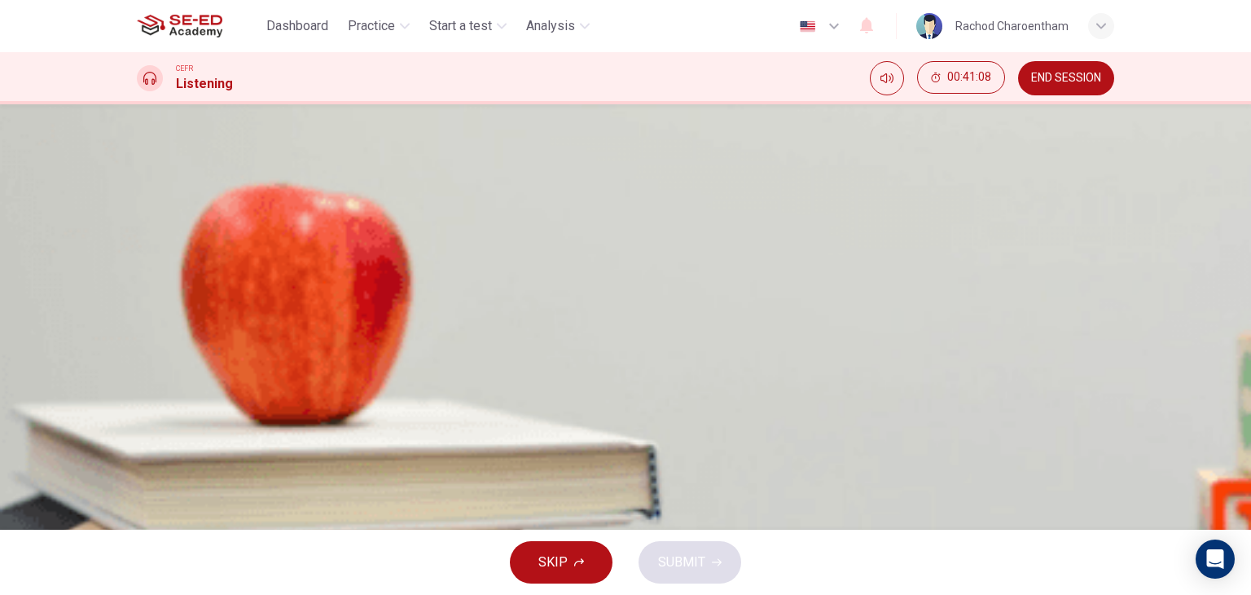
type input "16c"
type input "60"
type input "16c"
click at [278, 429] on input at bounding box center [207, 436] width 141 height 15
type input "61"
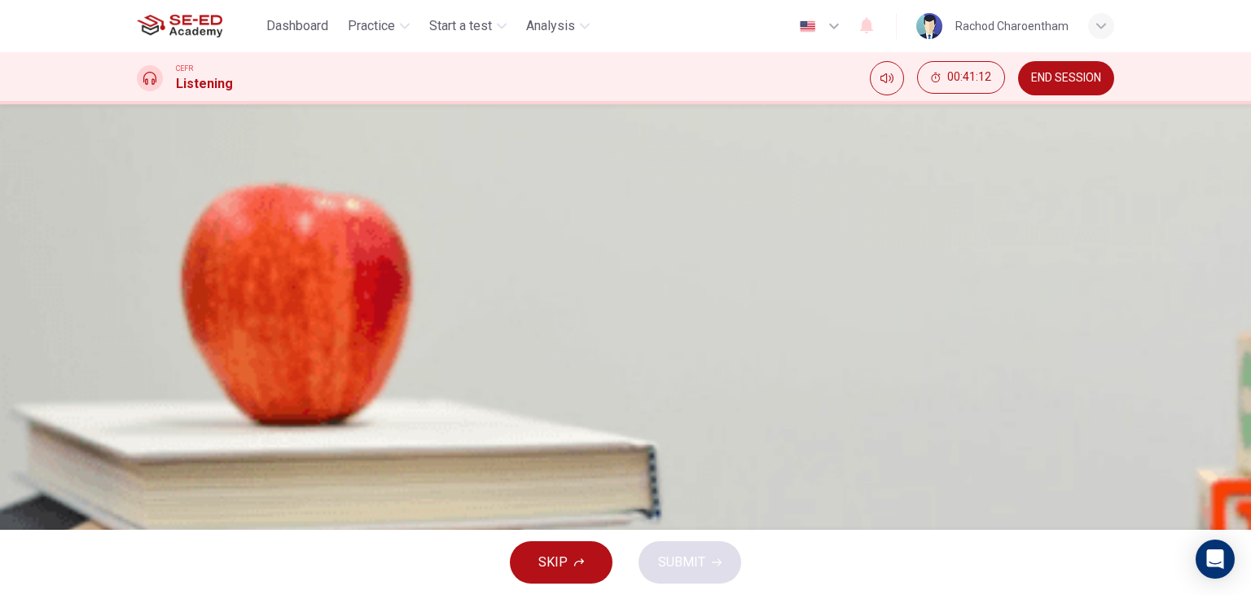
type input "kg"
type input "61"
type input "kg6"
type input "62"
type input "kg60"
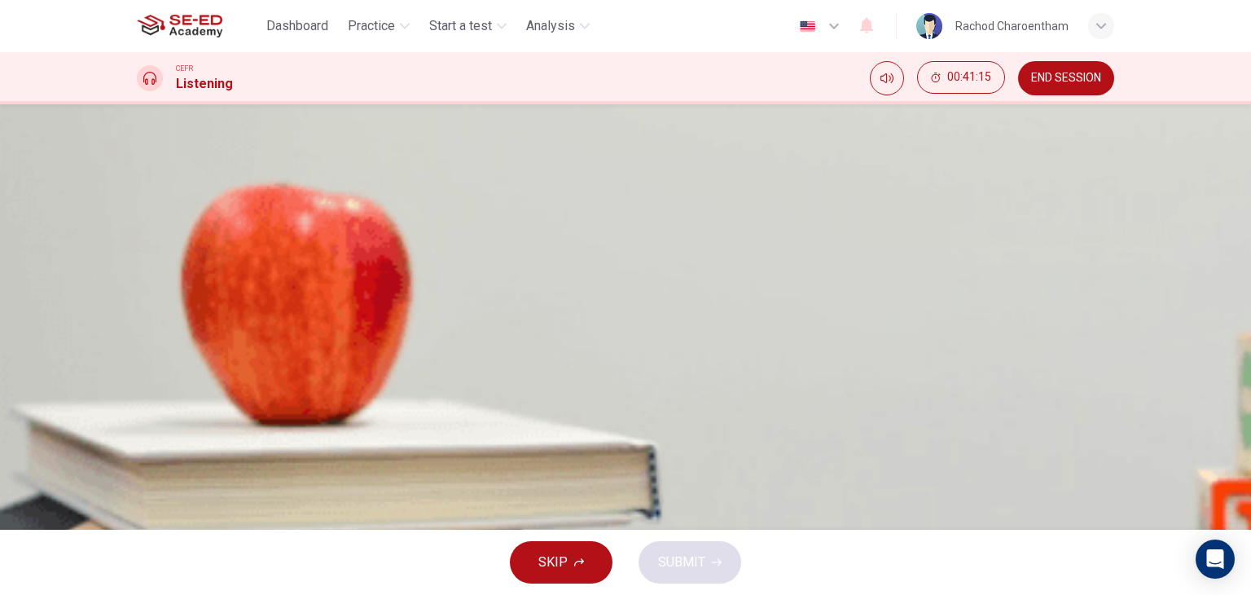
type input "62"
type input "kg6037"
type input "63"
type input "kg6037"
click at [278, 487] on input at bounding box center [207, 494] width 141 height 15
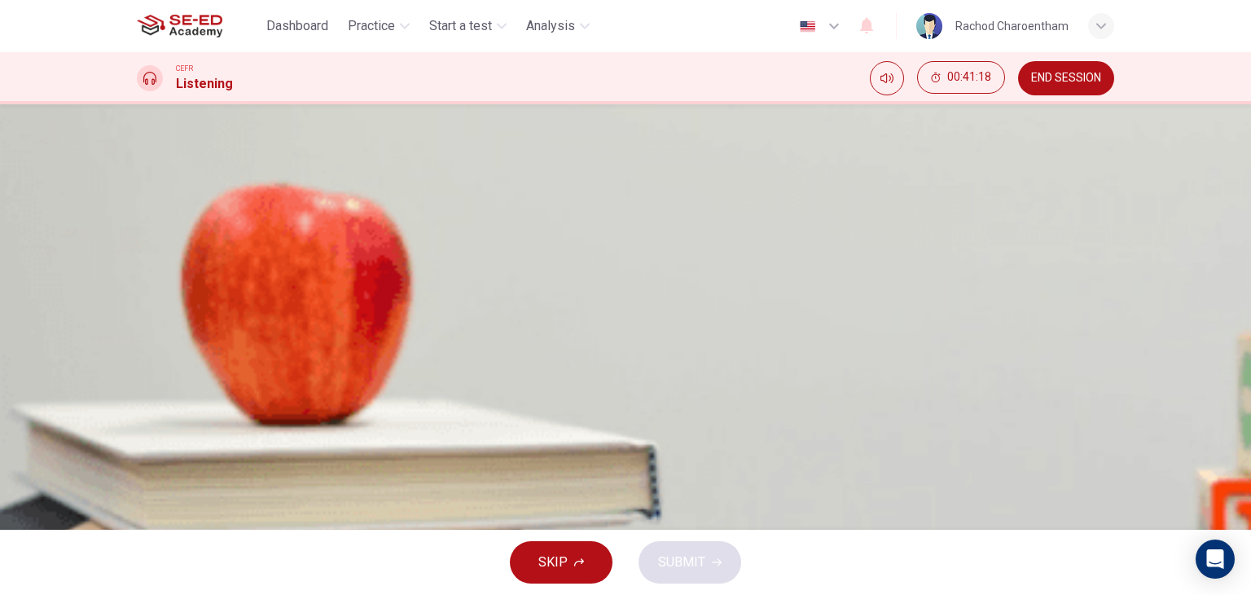
type input "64"
type input "2"
type input "64"
type input "2"
type input "64"
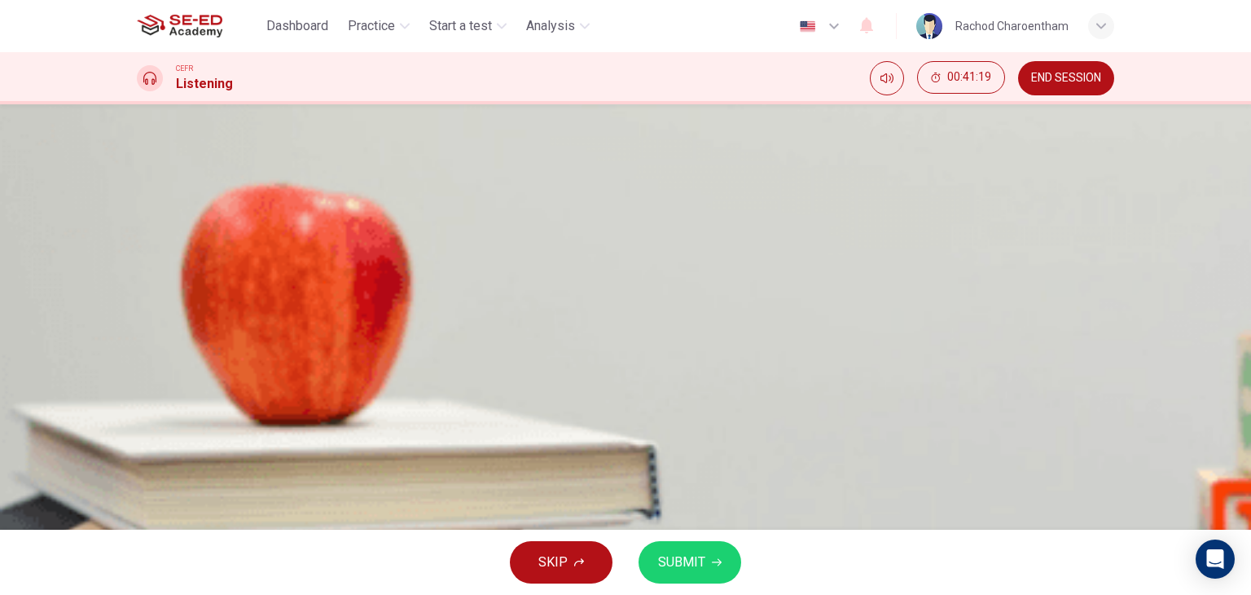
type input "2 m"
type input "64"
type input "2 mo"
type input "64"
type input "2 mon"
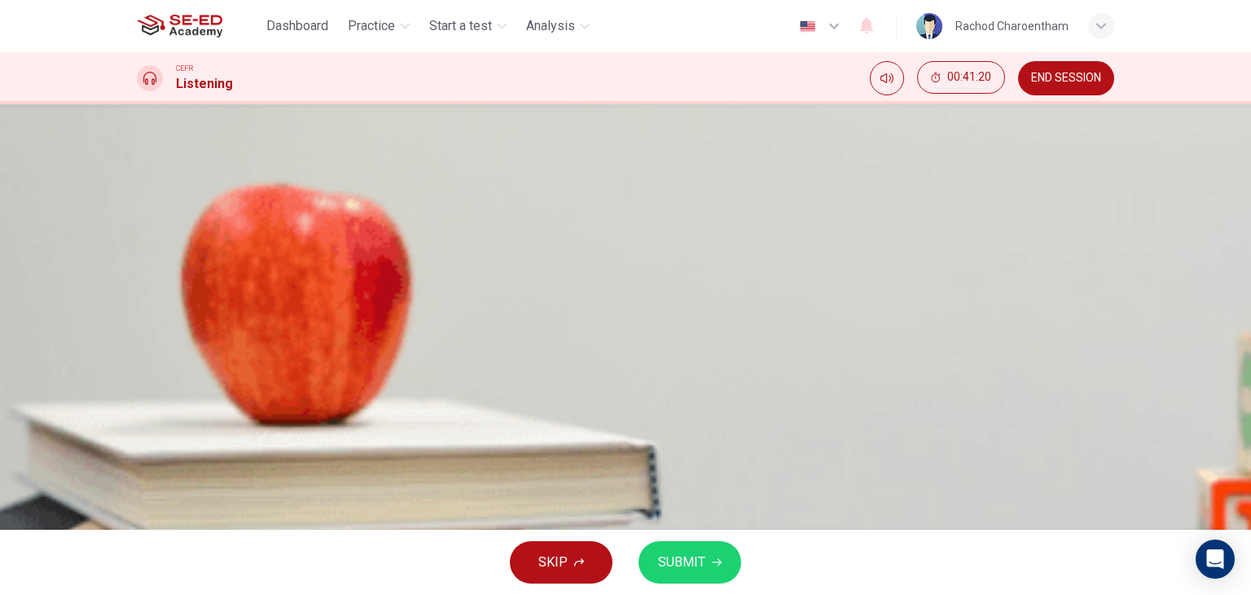
type input "65"
type input "2 mont"
type input "65"
type input "2 month"
type input "66"
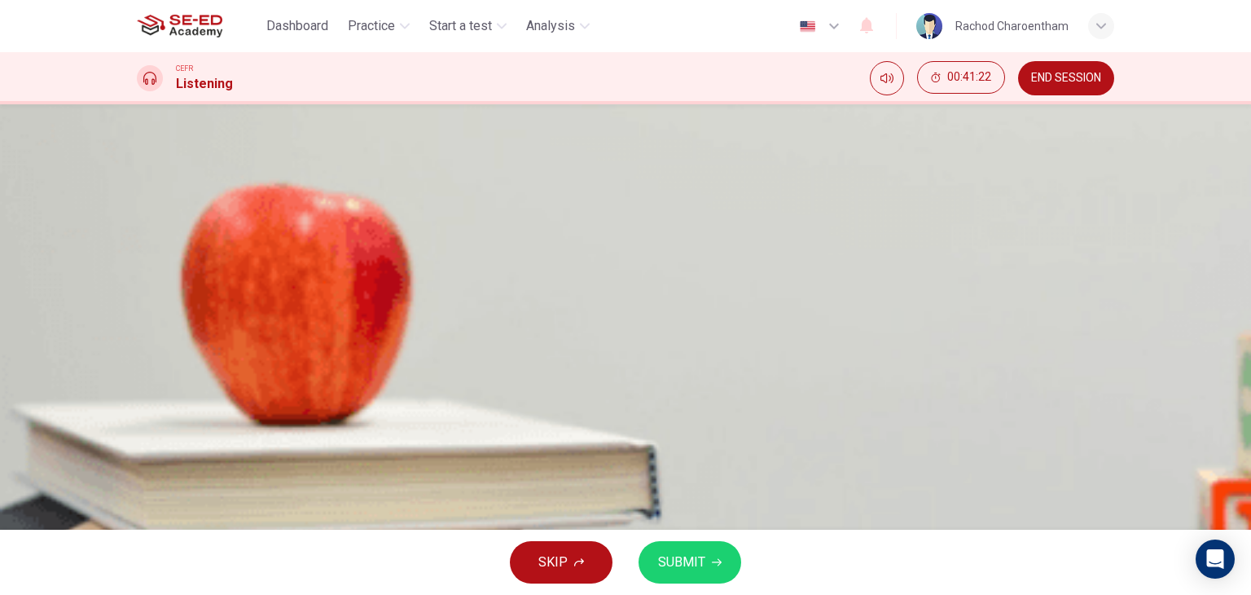
type input "2 month"
click at [725, 564] on button "SUBMIT" at bounding box center [690, 562] width 103 height 42
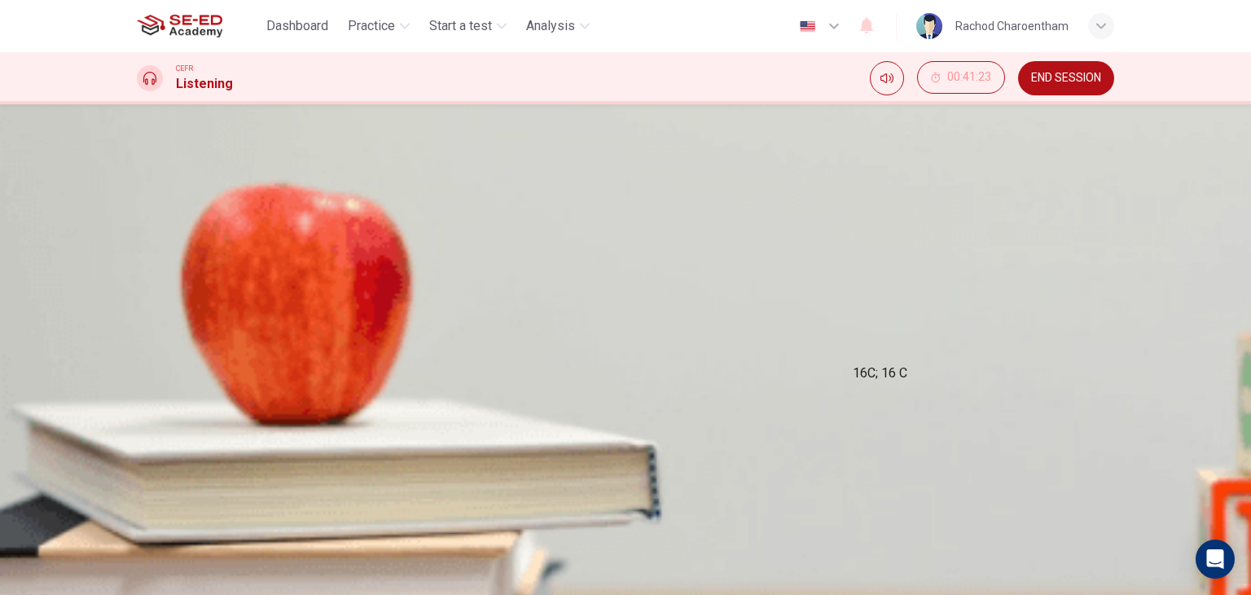
scroll to position [0, 0]
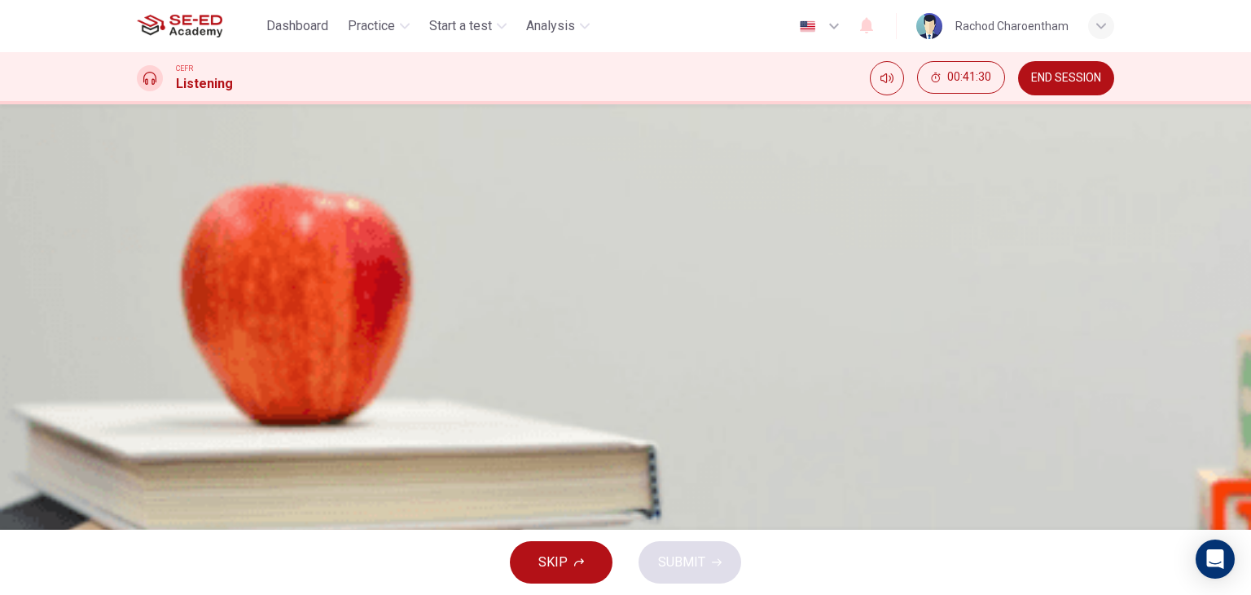
scroll to position [95, 0]
click at [216, 279] on button "Click to Zoom" at bounding box center [176, 270] width 79 height 15
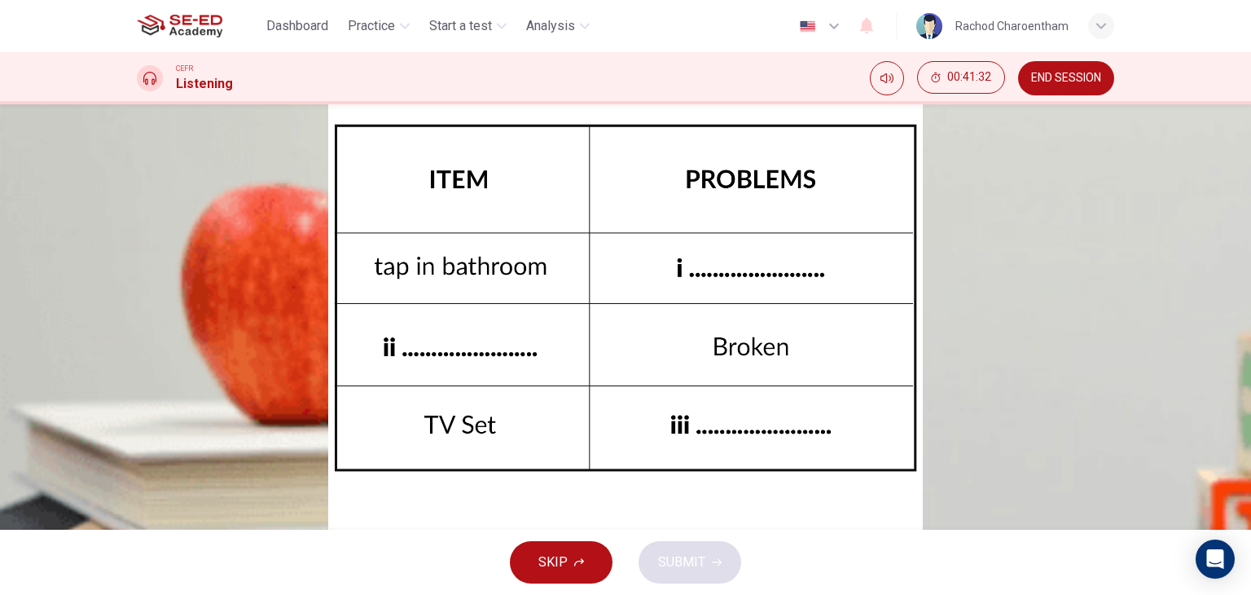
click at [697, 262] on img at bounding box center [625, 297] width 1251 height 595
click at [96, 594] on button "button" at bounding box center [94, 604] width 3 height 15
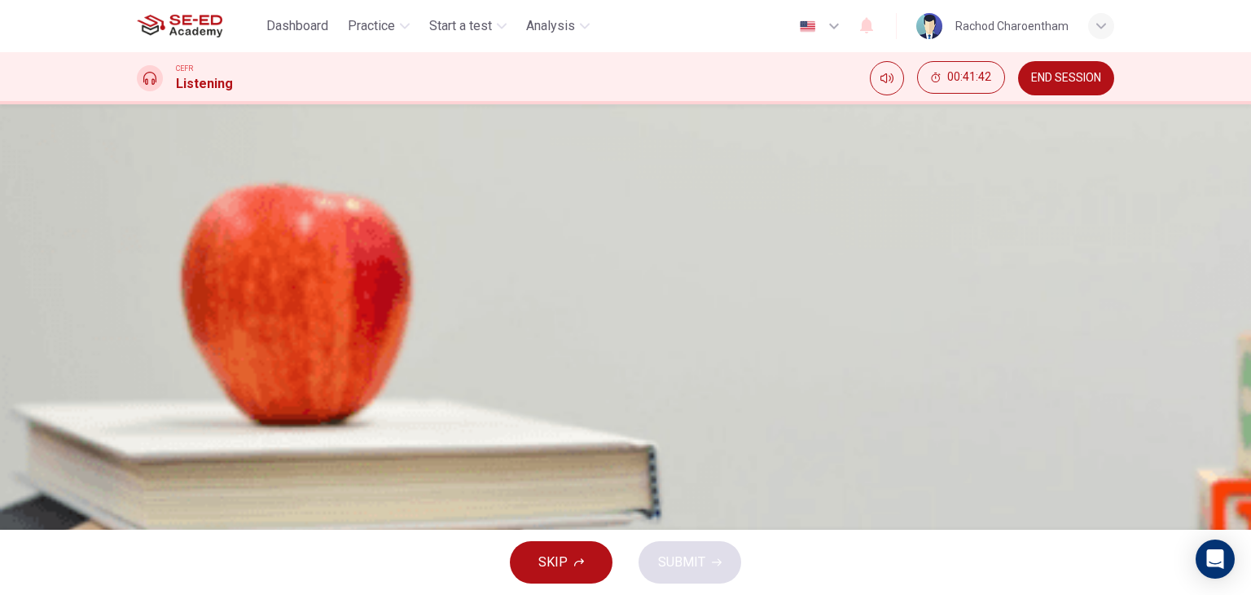
click at [137, 471] on span at bounding box center [137, 471] width 0 height 0
click at [190, 471] on div at bounding box center [626, 471] width 978 height 0
click at [137, 471] on span at bounding box center [137, 471] width 0 height 0
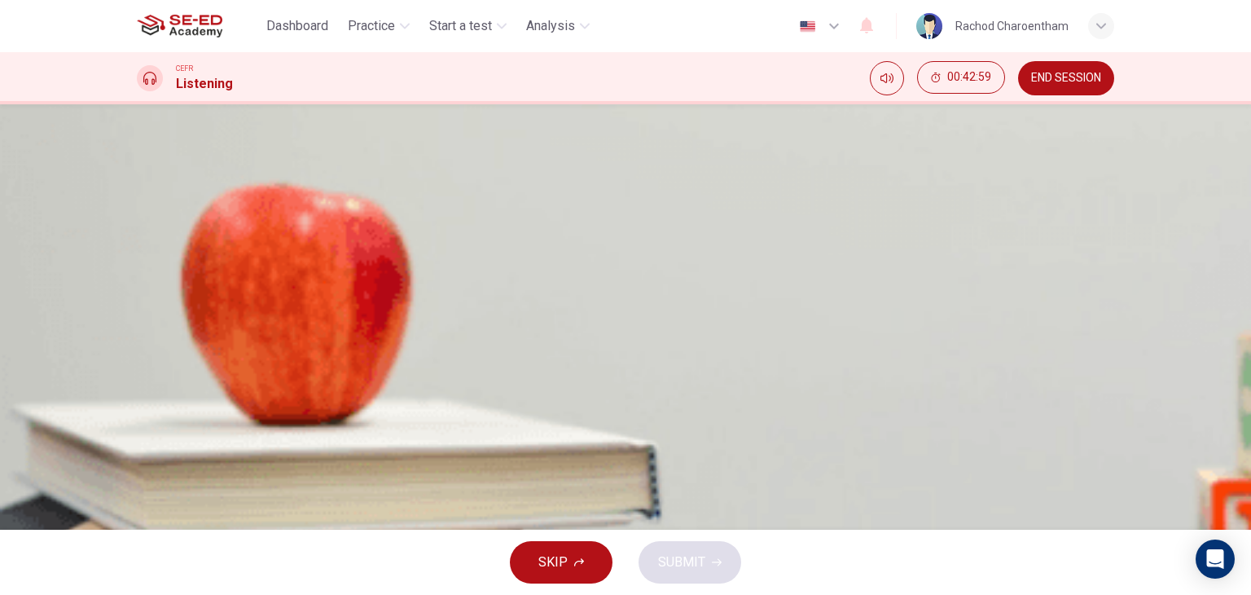
click at [137, 471] on span at bounding box center [137, 471] width 0 height 0
click at [140, 452] on button "button" at bounding box center [138, 459] width 3 height 15
click at [138, 506] on icon "Click to see the audio transcription" at bounding box center [138, 506] width 0 height 0
type input "0"
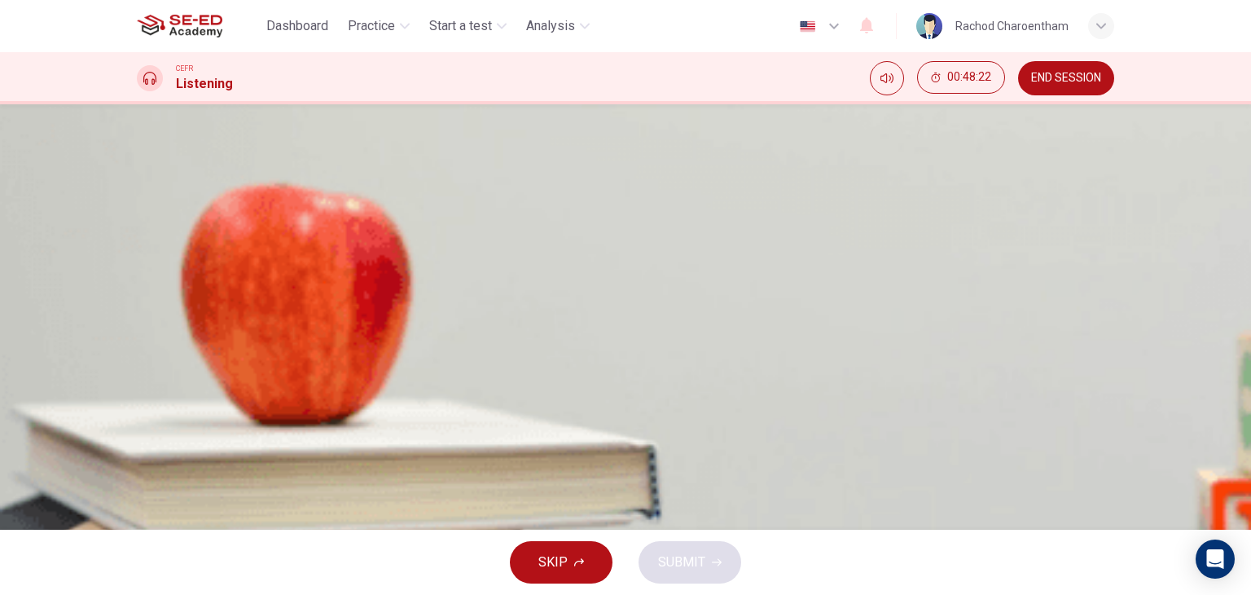
scroll to position [147, 0]
drag, startPoint x: 612, startPoint y: 281, endPoint x: 697, endPoint y: 277, distance: 85.6
click at [572, 555] on button "SKIP" at bounding box center [561, 562] width 103 height 42
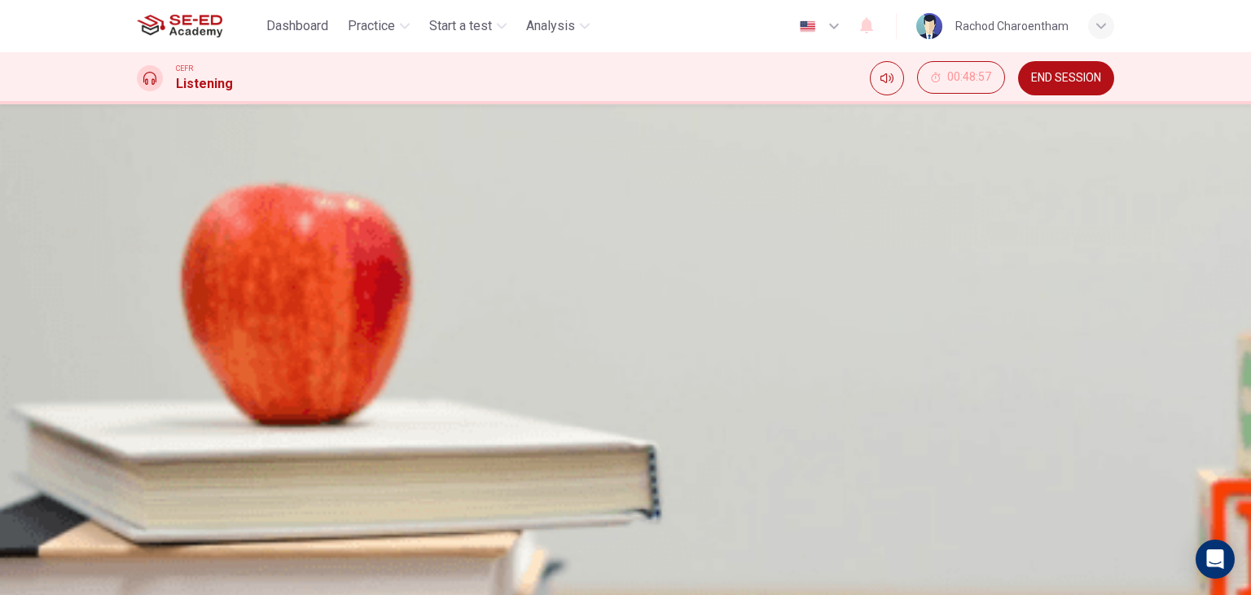
scroll to position [163, 0]
click at [583, 126] on div "i" at bounding box center [626, 117] width 978 height 20
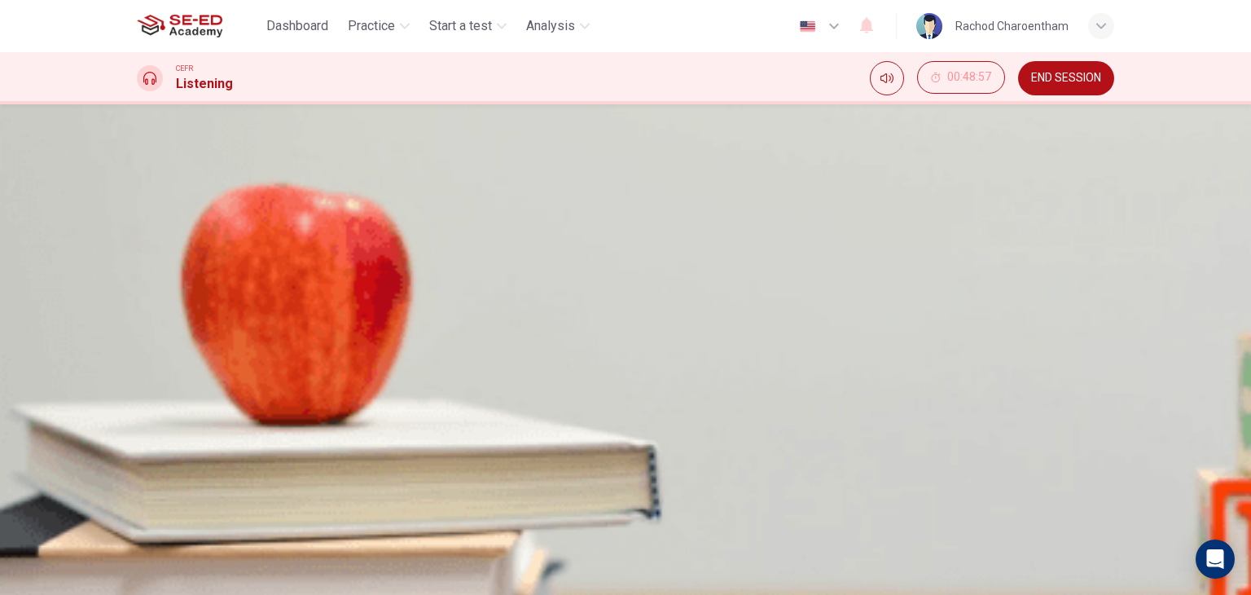
click at [216, 279] on button "Click to Zoom" at bounding box center [176, 270] width 79 height 15
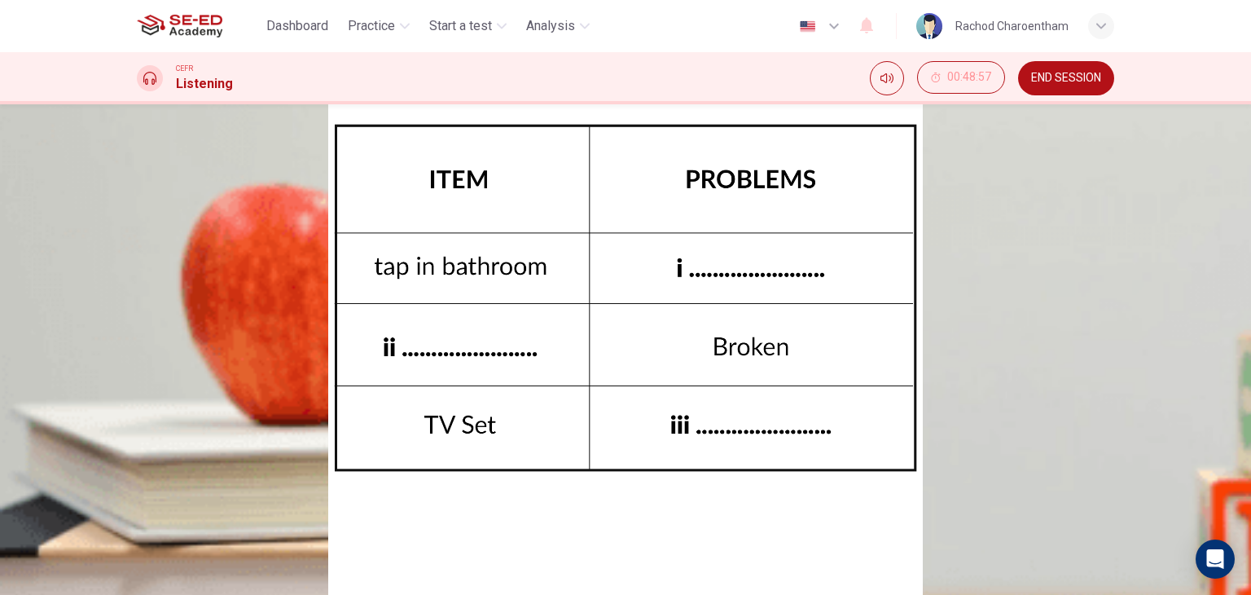
click at [818, 355] on img at bounding box center [625, 297] width 1251 height 595
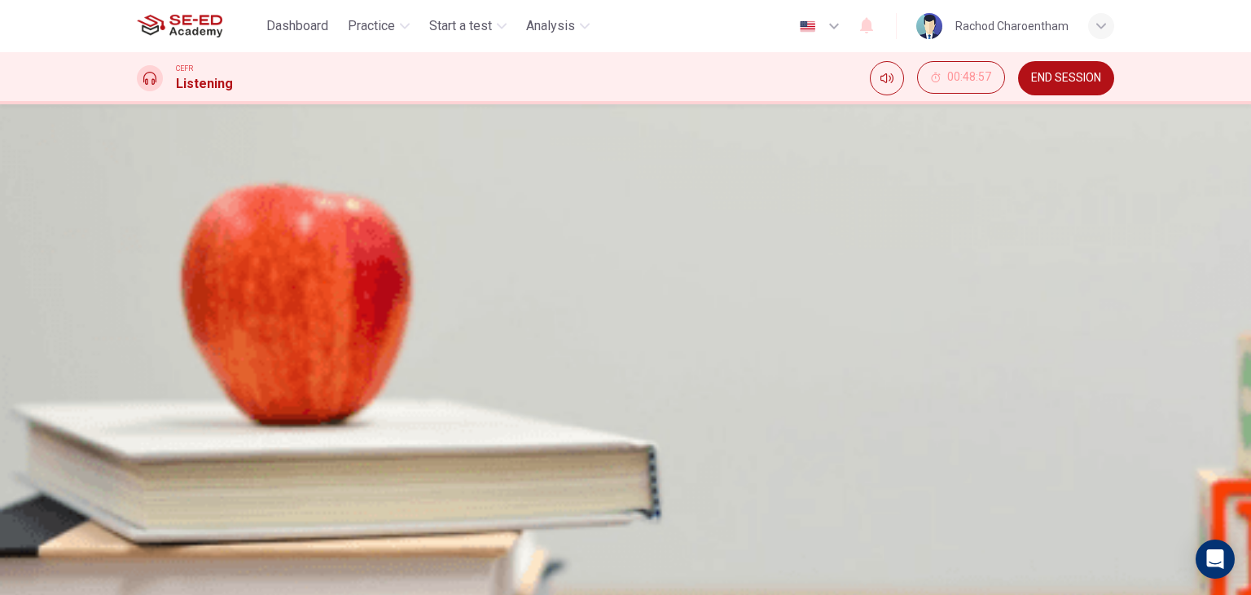
scroll to position [206, 0]
click at [239, 323] on img at bounding box center [625, 297] width 1251 height 595
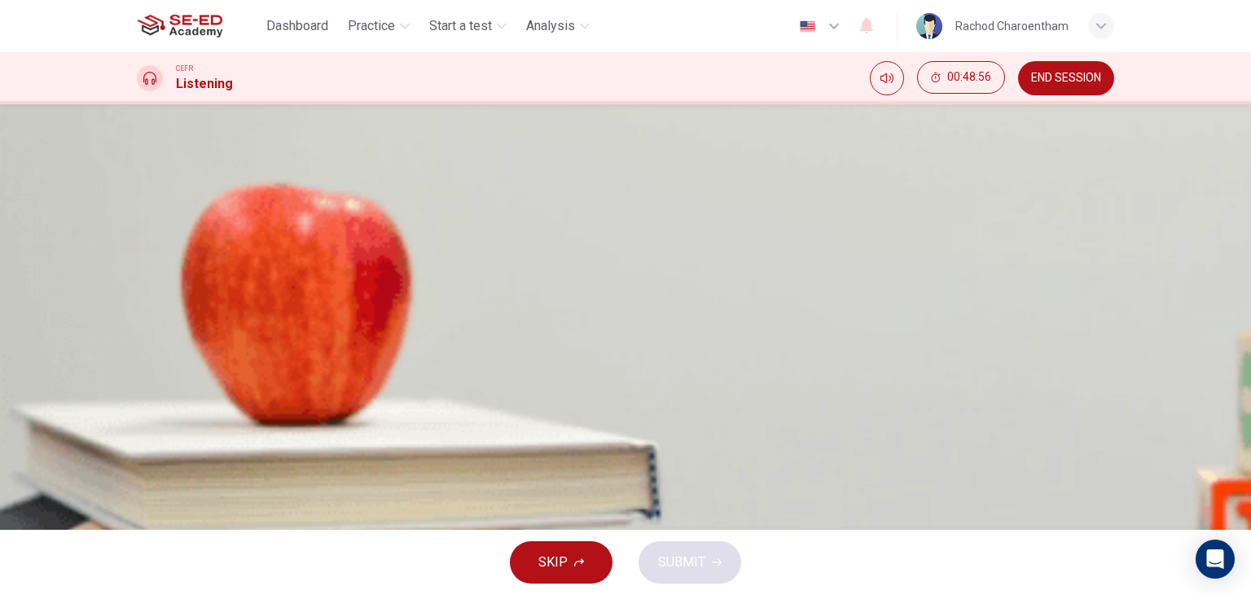
scroll to position [0, 0]
click at [278, 322] on input at bounding box center [207, 322] width 141 height 15
type input "5"
type input "g"
type input "ด"
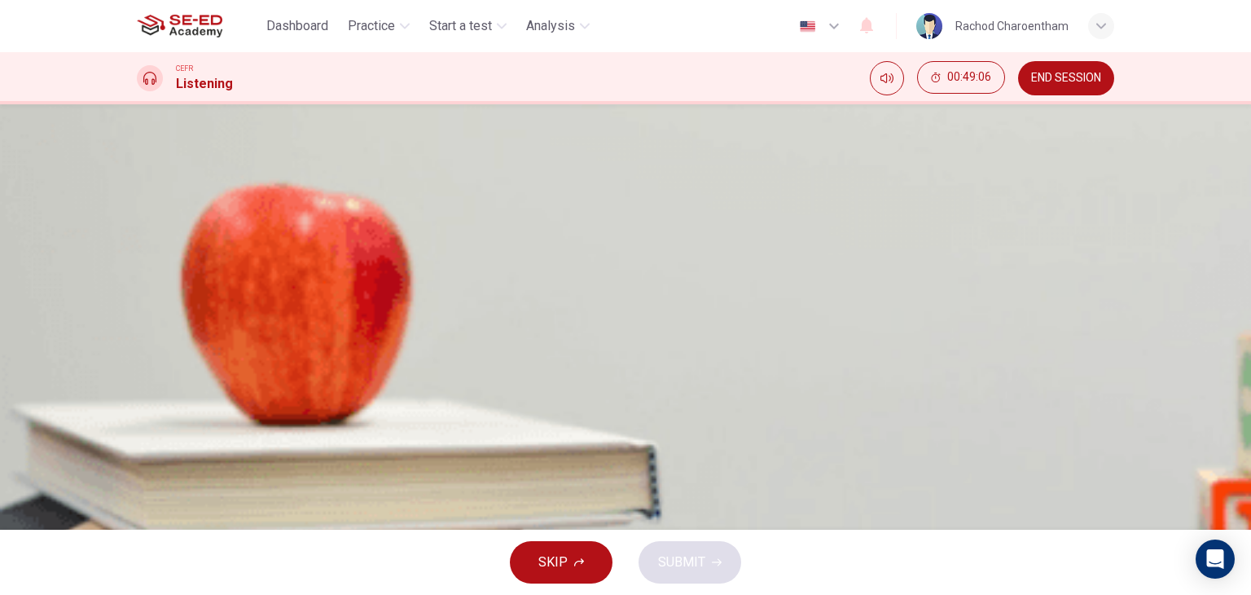
type input "เ"
type input "ด"
type input "five o'clock"
click at [278, 393] on input at bounding box center [207, 400] width 141 height 15
click at [140, 573] on button "Click to see the audio transcription" at bounding box center [138, 580] width 3 height 15
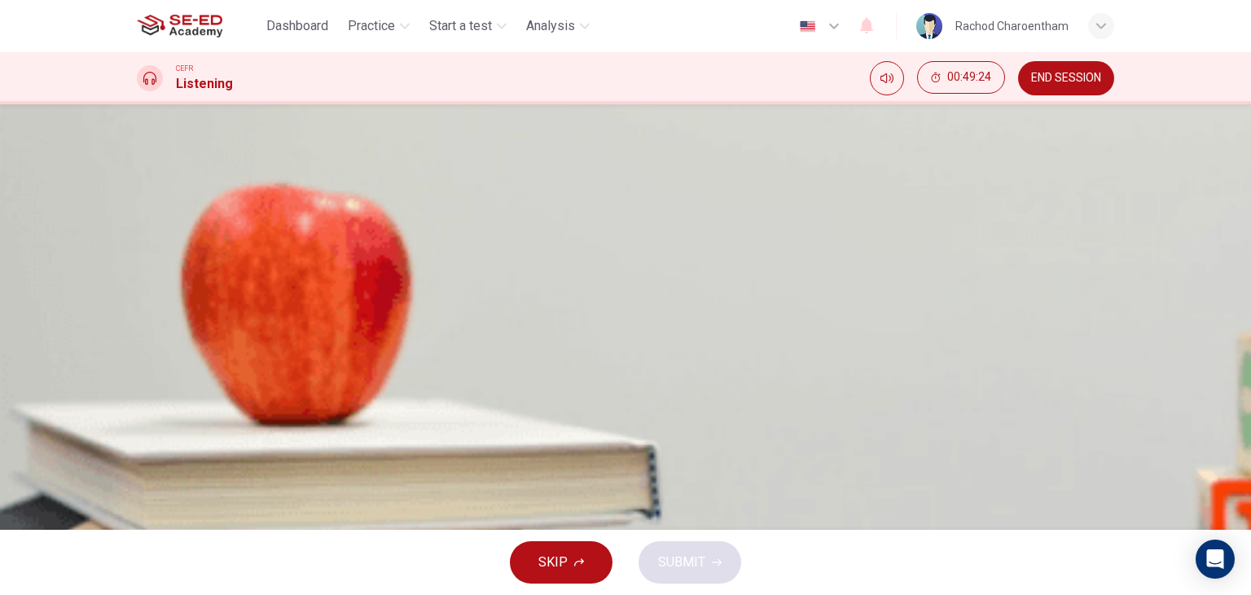
scroll to position [228, 0]
click at [278, 472] on input at bounding box center [207, 479] width 141 height 15
type input "Free"
click at [278, 393] on input at bounding box center [207, 400] width 141 height 15
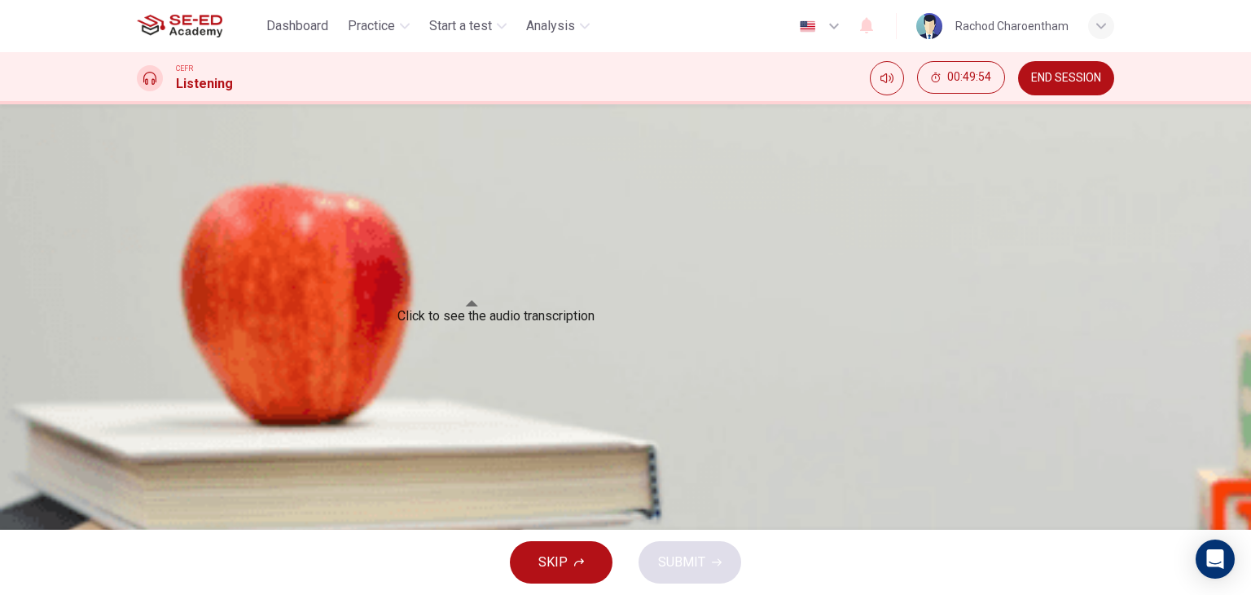
click at [469, 306] on span at bounding box center [471, 301] width 13 height 9
click at [140, 573] on button "Click to see the audio transcription" at bounding box center [138, 580] width 3 height 15
click at [571, 574] on button "SKIP" at bounding box center [561, 562] width 103 height 42
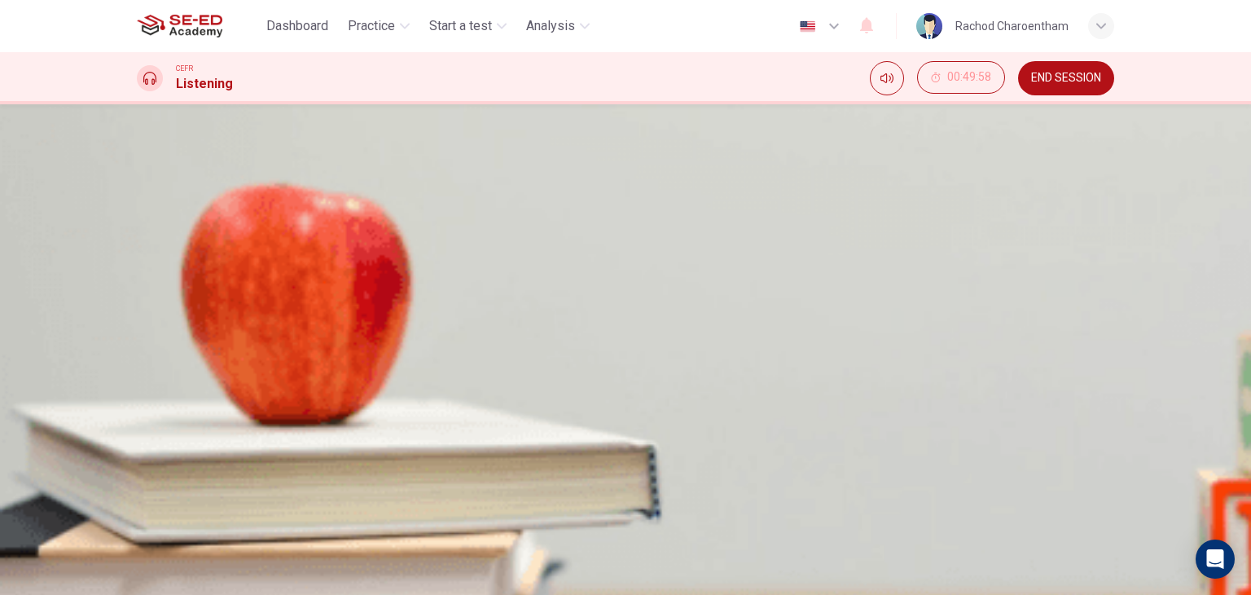
scroll to position [206, 0]
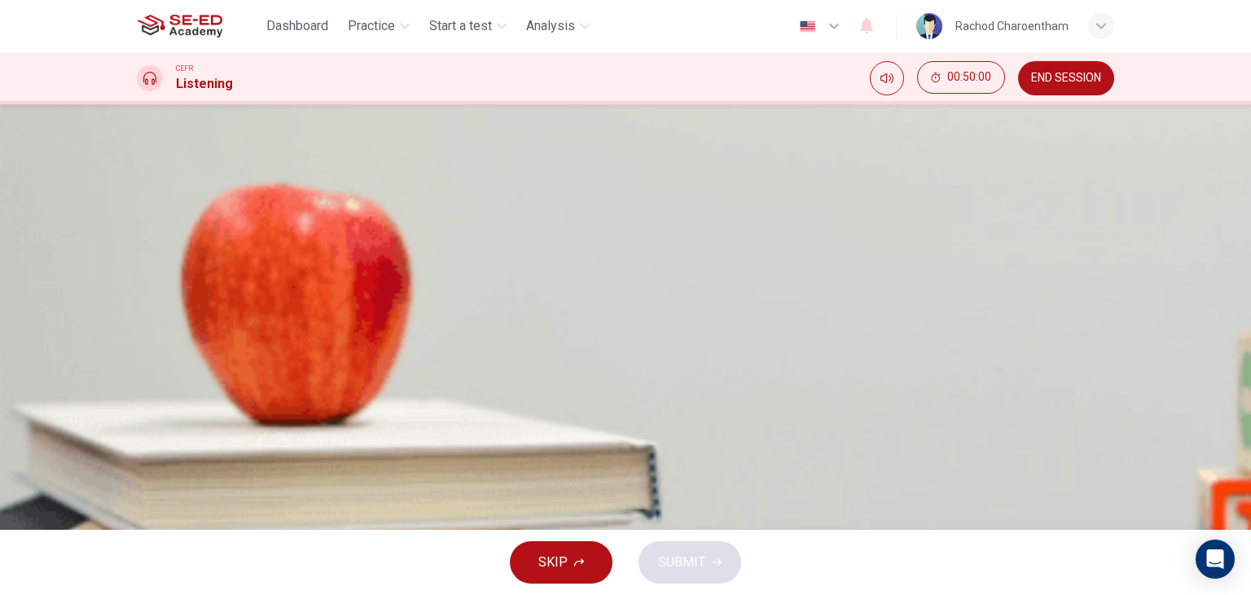
scroll to position [43, 0]
click at [1036, 76] on span "END SESSION" at bounding box center [1066, 78] width 70 height 13
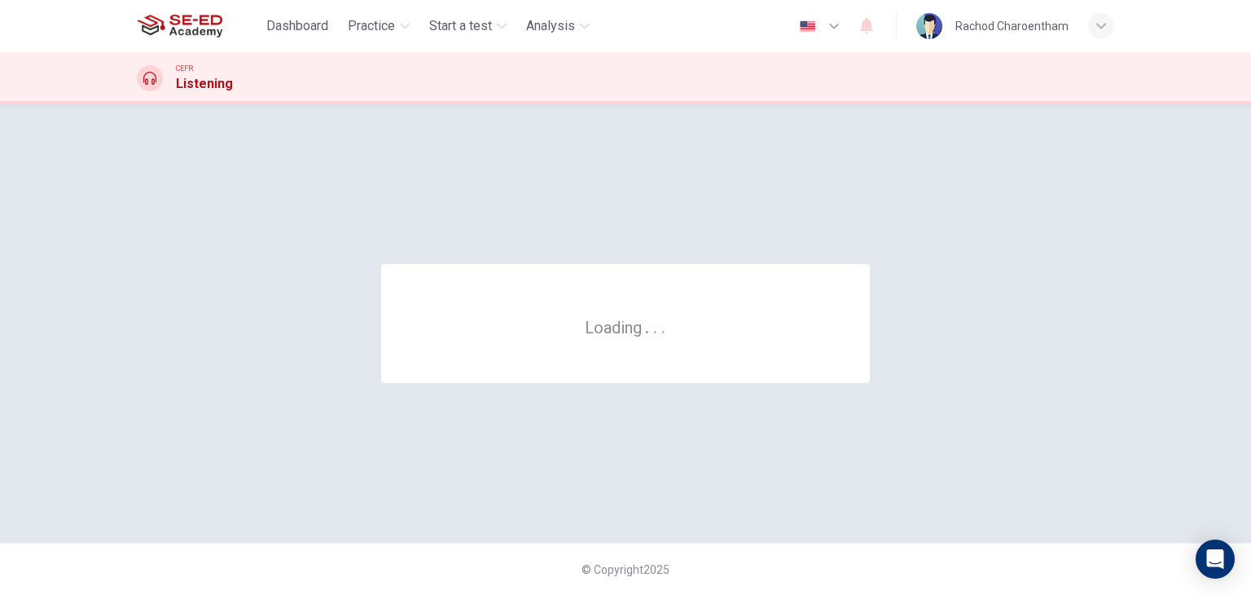
scroll to position [0, 0]
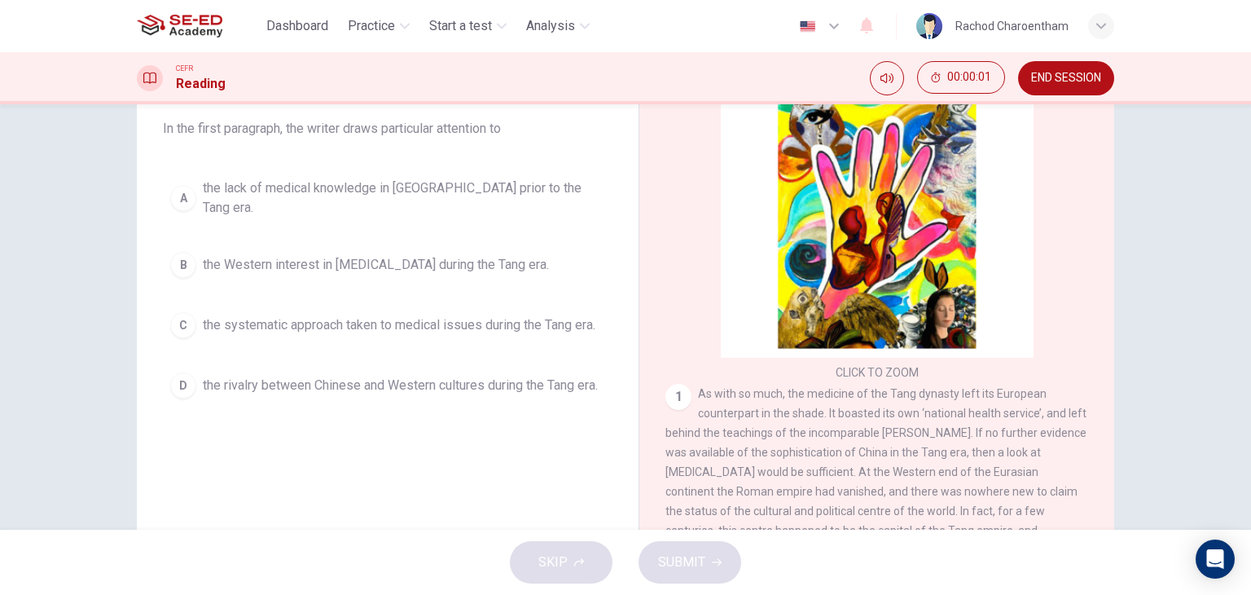
scroll to position [206, 0]
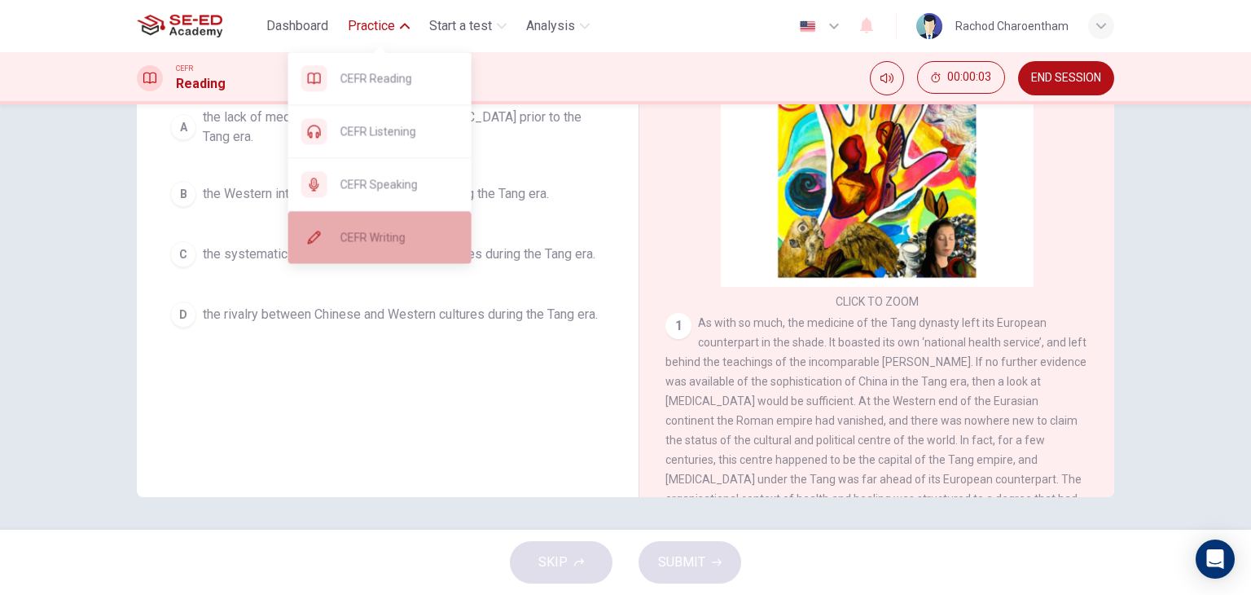
click at [354, 232] on span "CEFR Writing" at bounding box center [400, 237] width 118 height 20
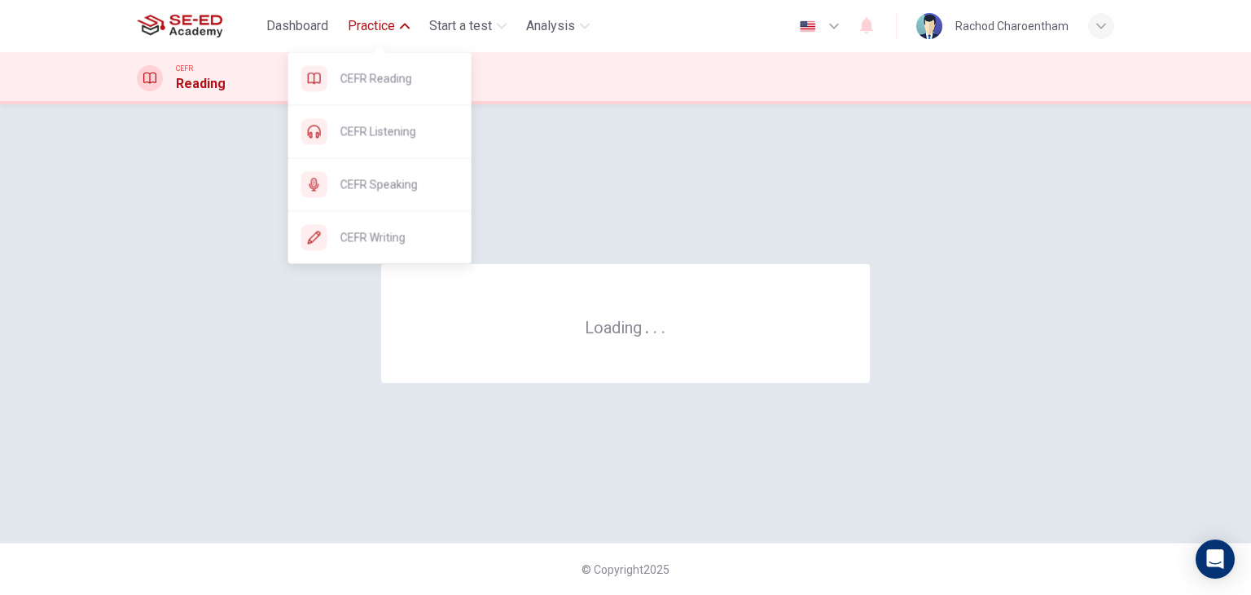
scroll to position [0, 0]
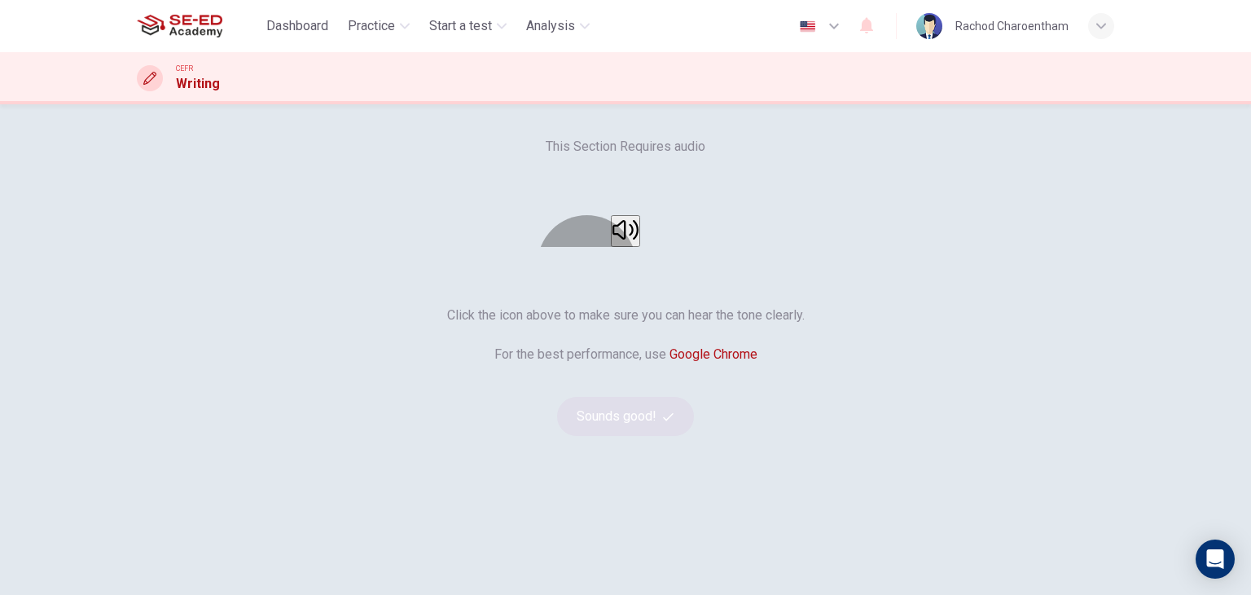
click at [616, 247] on button "button" at bounding box center [625, 231] width 29 height 32
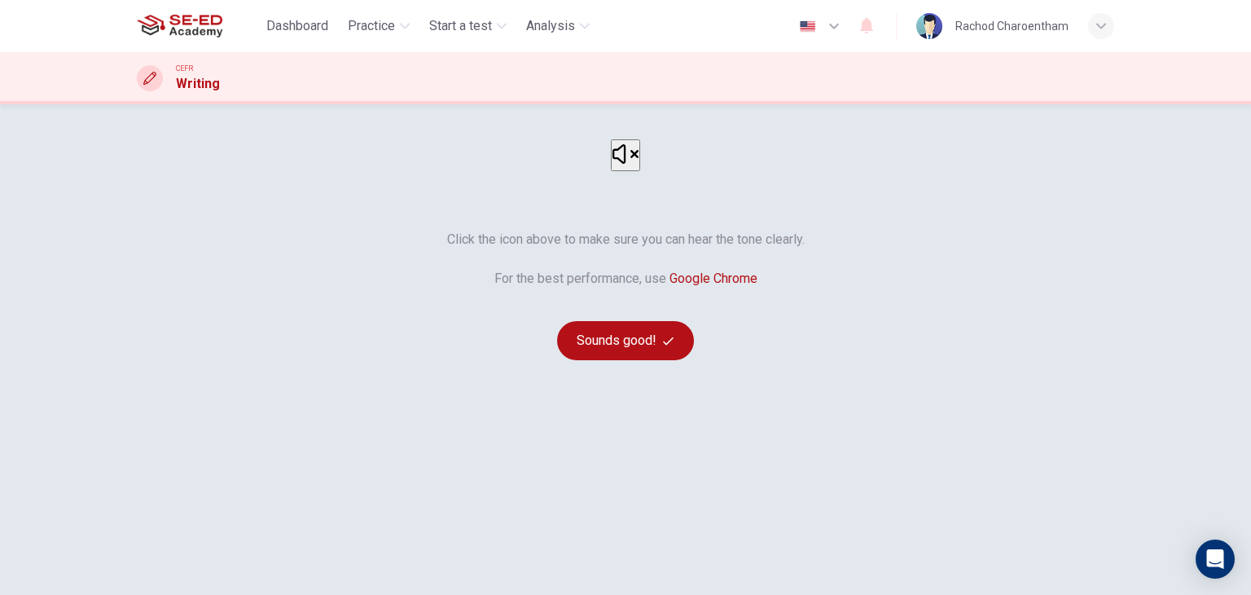
scroll to position [81, 0]
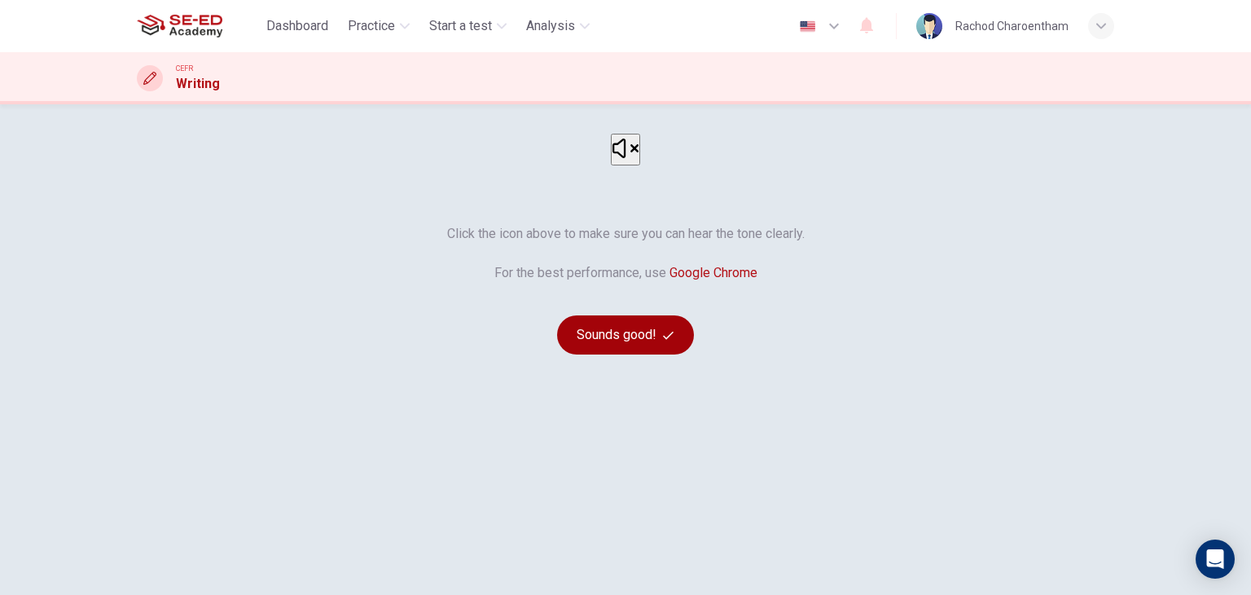
click at [632, 354] on button "Sounds good!" at bounding box center [625, 334] width 137 height 39
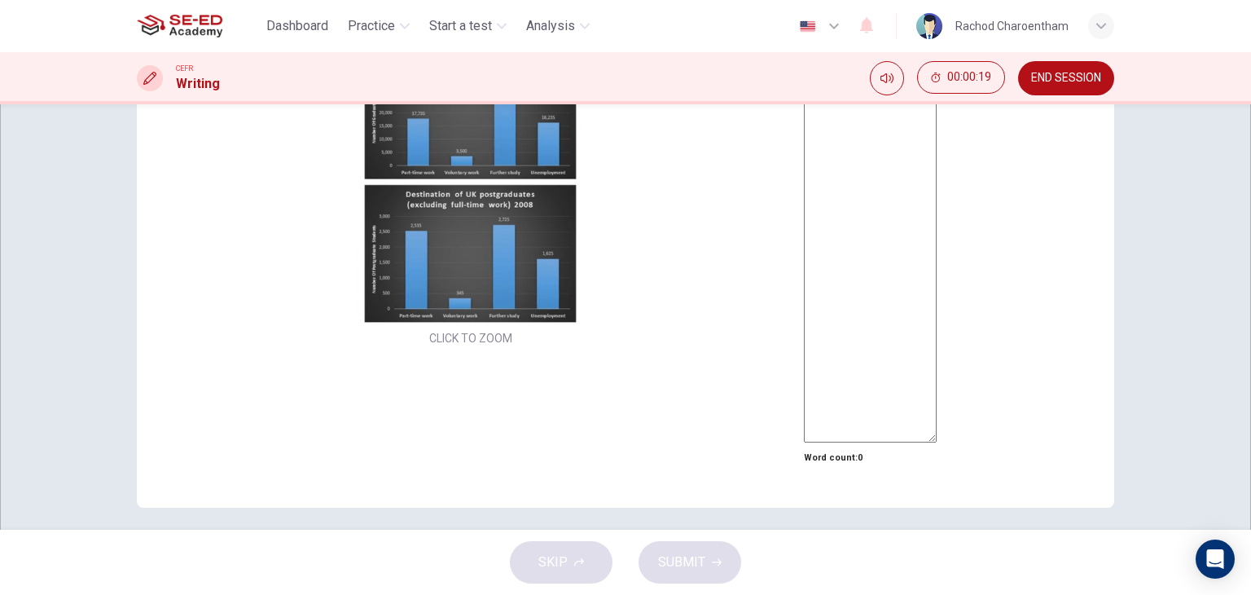
scroll to position [0, 0]
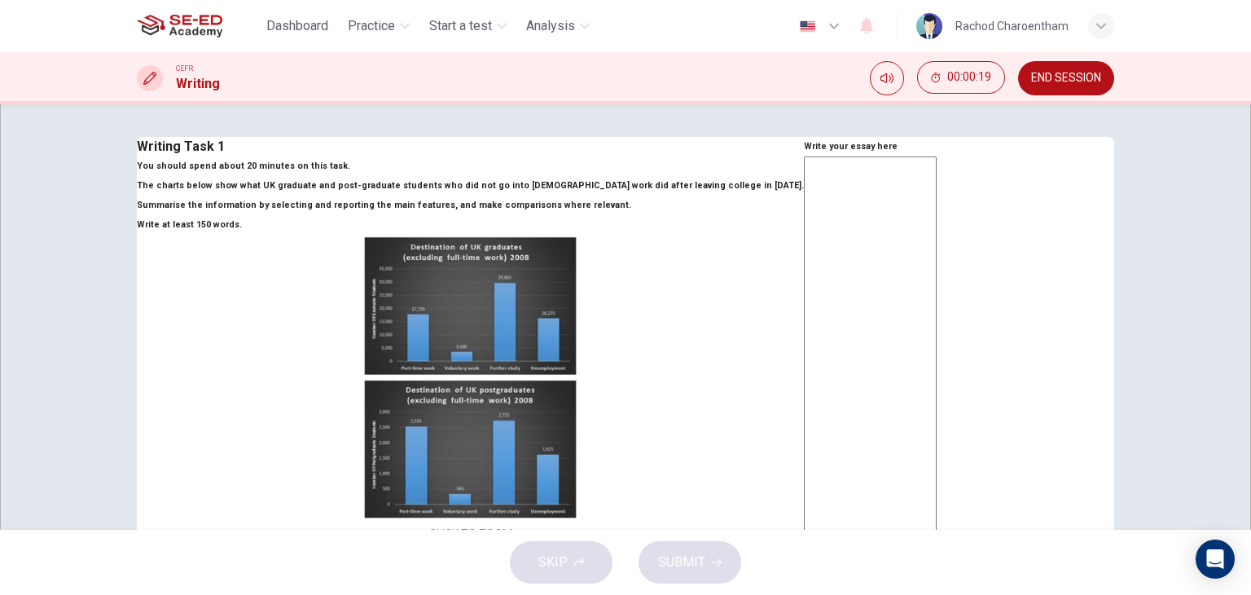
click at [804, 264] on textarea at bounding box center [870, 396] width 133 height 481
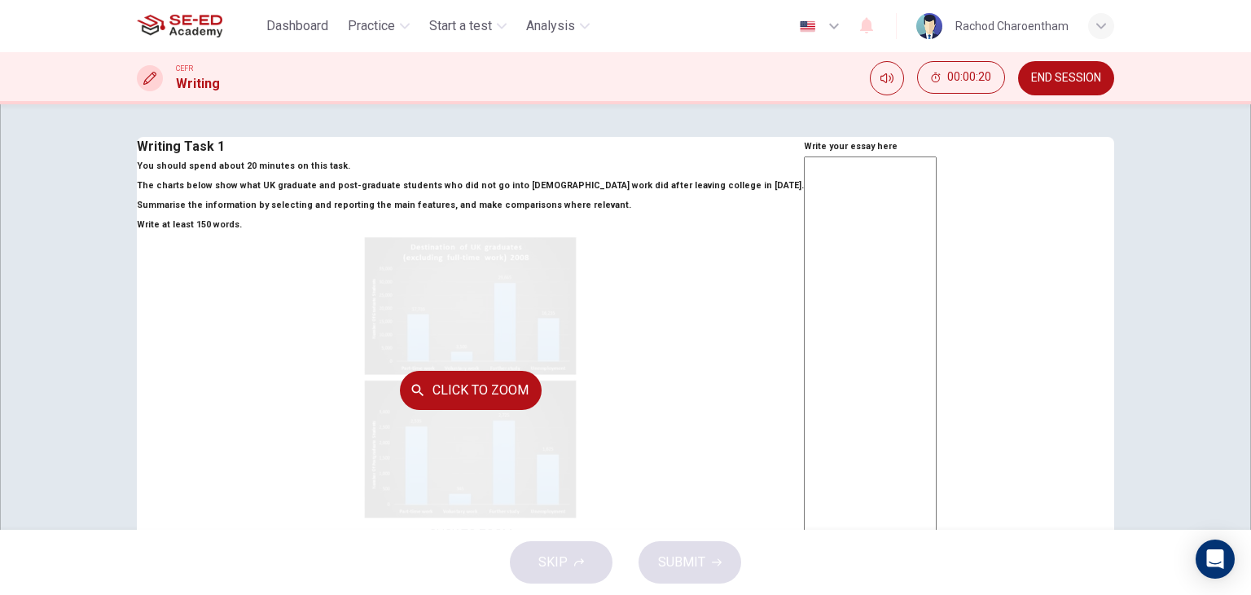
click at [381, 411] on div "Click to Zoom" at bounding box center [470, 390] width 667 height 310
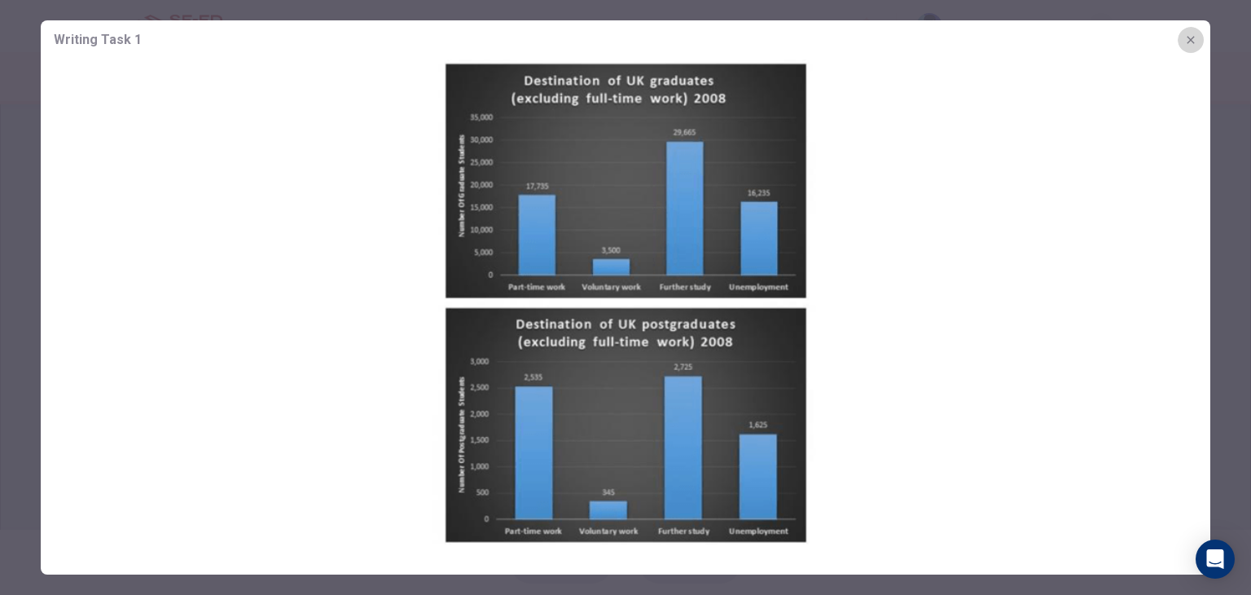
click at [1188, 37] on icon "button" at bounding box center [1191, 39] width 13 height 13
